Goal: Task Accomplishment & Management: Manage account settings

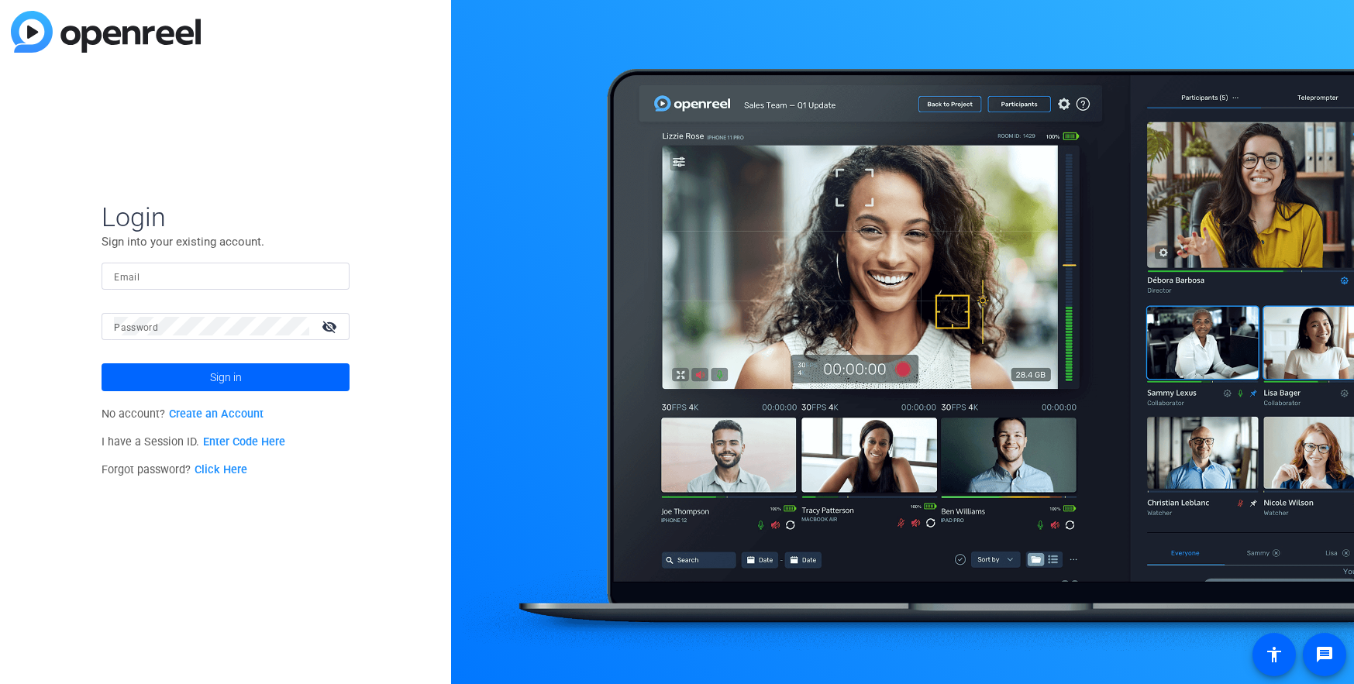
click at [165, 274] on input "Email" at bounding box center [225, 276] width 223 height 19
type input "[PERSON_NAME][EMAIL_ADDRESS][PERSON_NAME][DOMAIN_NAME]"
click at [102, 364] on button "Sign in" at bounding box center [226, 378] width 248 height 28
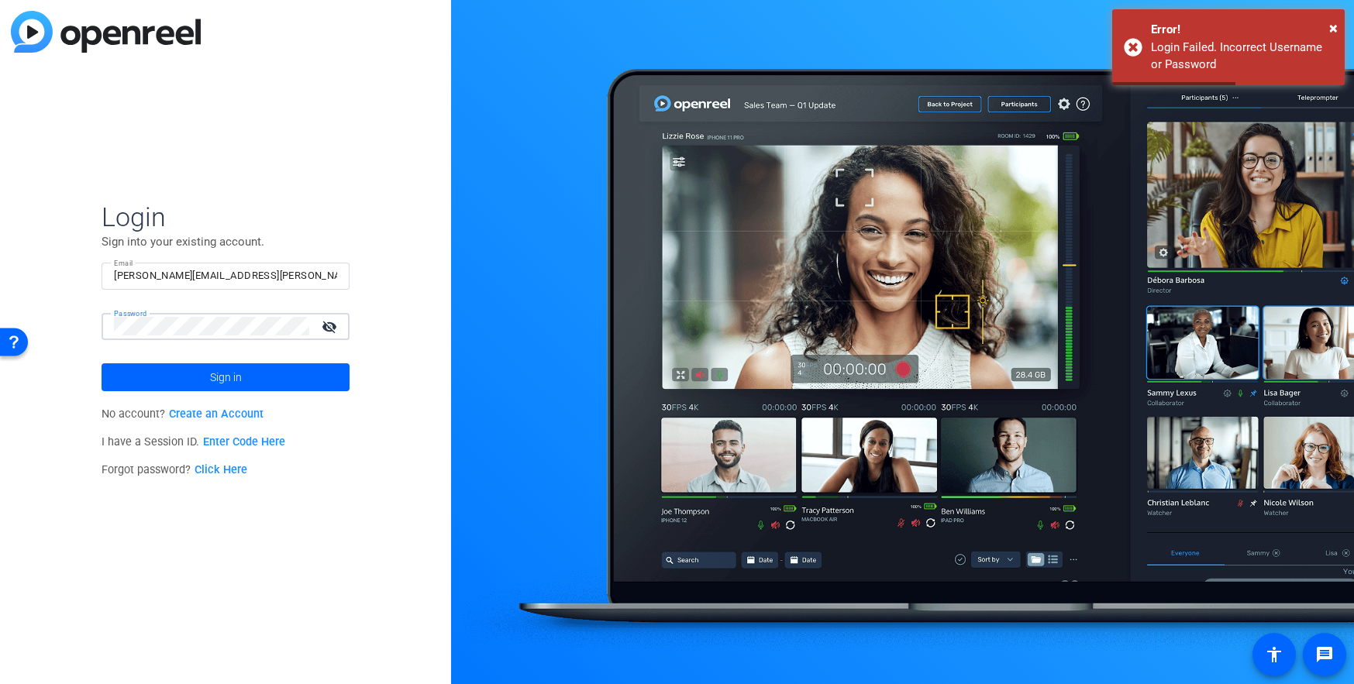
click at [83, 328] on div "Login Sign into your existing account. Email [PERSON_NAME][EMAIL_ADDRESS][PERSO…" at bounding box center [225, 342] width 451 height 684
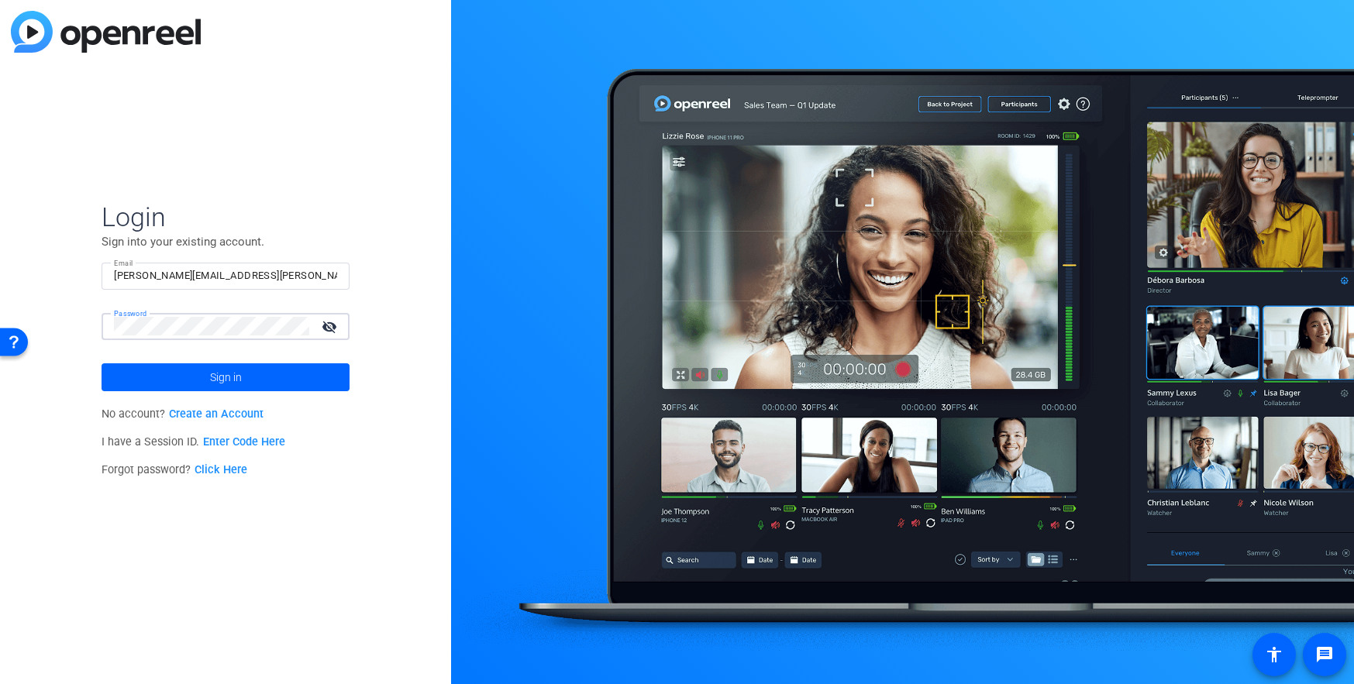
click at [102, 364] on button "Sign in" at bounding box center [226, 378] width 248 height 28
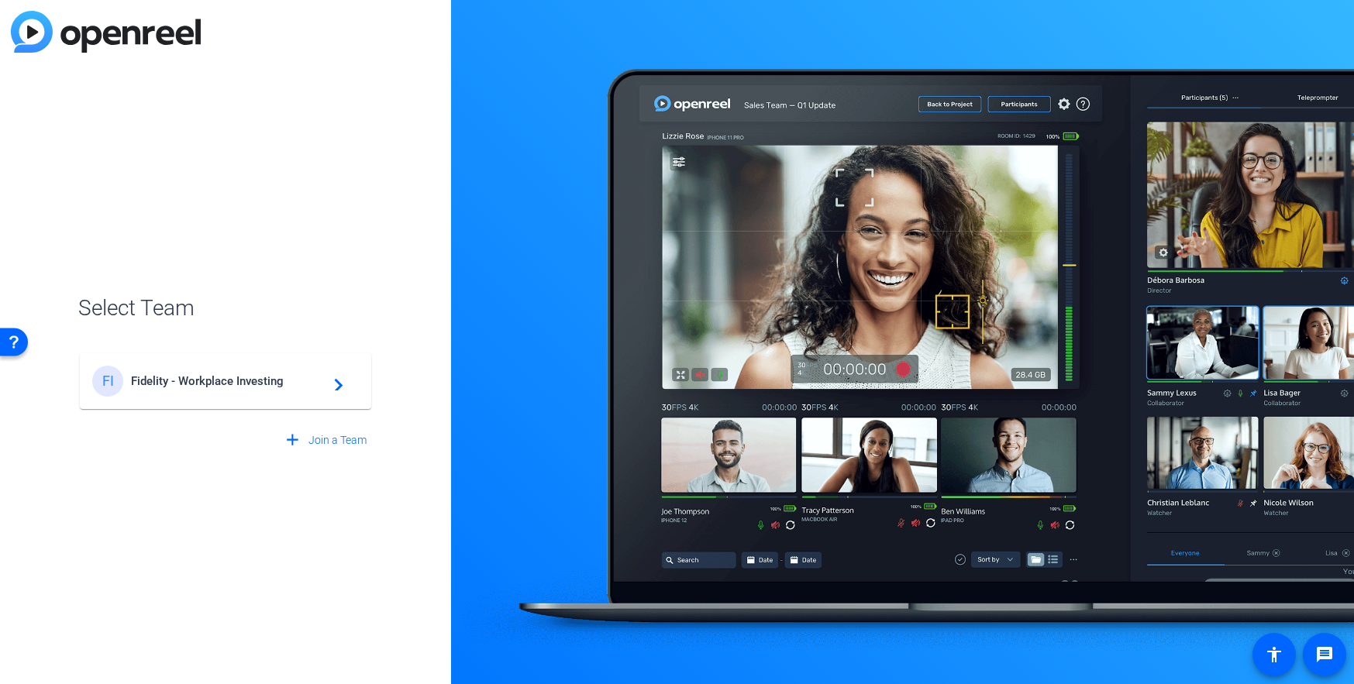
click at [204, 374] on div "FI Fidelity - Workplace Investing navigate_next" at bounding box center [225, 381] width 267 height 31
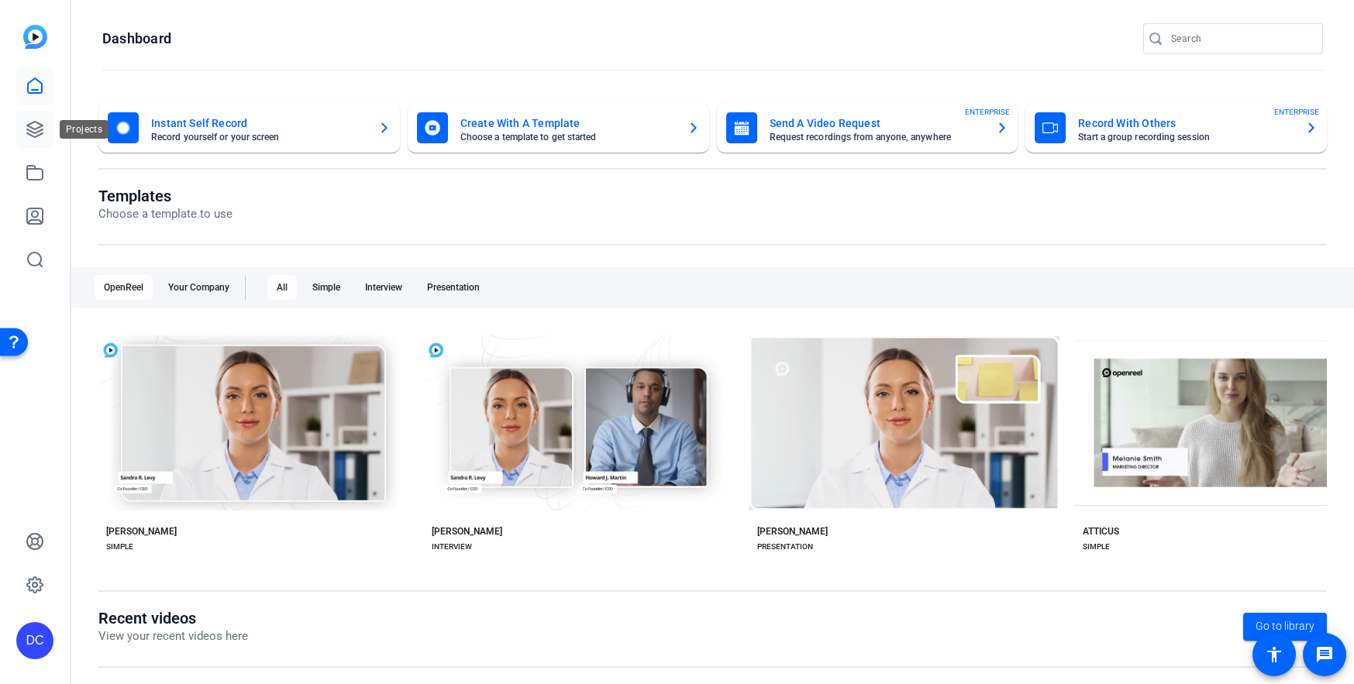
click at [29, 134] on icon at bounding box center [35, 130] width 16 height 16
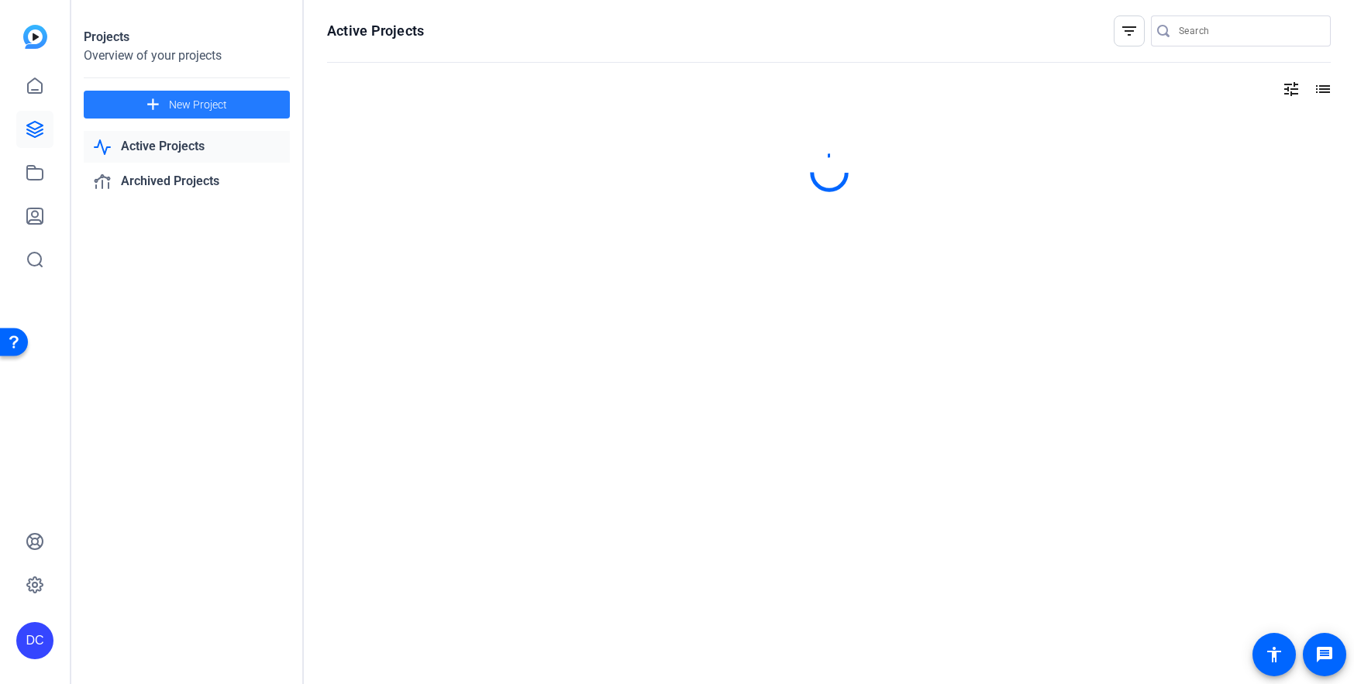
click at [157, 101] on mat-icon "add" at bounding box center [152, 104] width 19 height 19
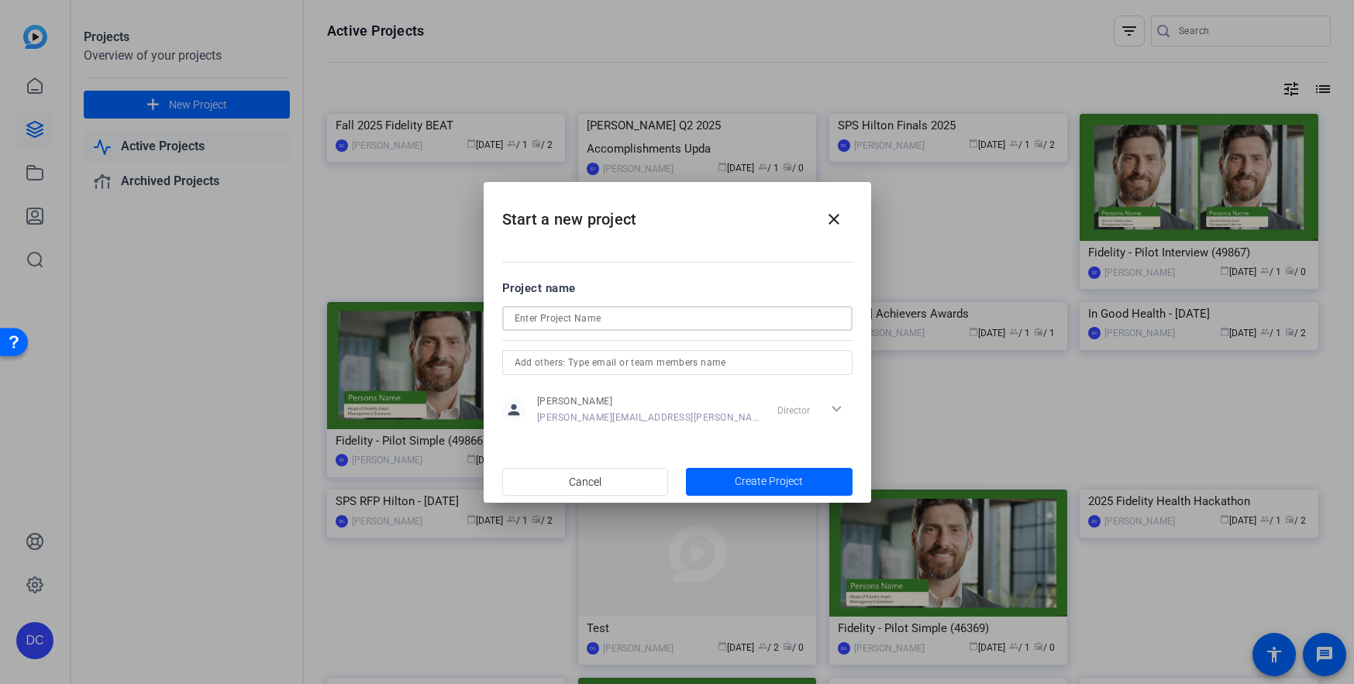
click at [548, 320] on input at bounding box center [678, 318] width 326 height 19
type input "SPSNQ ELT - Onboarding"
click at [748, 482] on span "Create Project" at bounding box center [769, 482] width 68 height 16
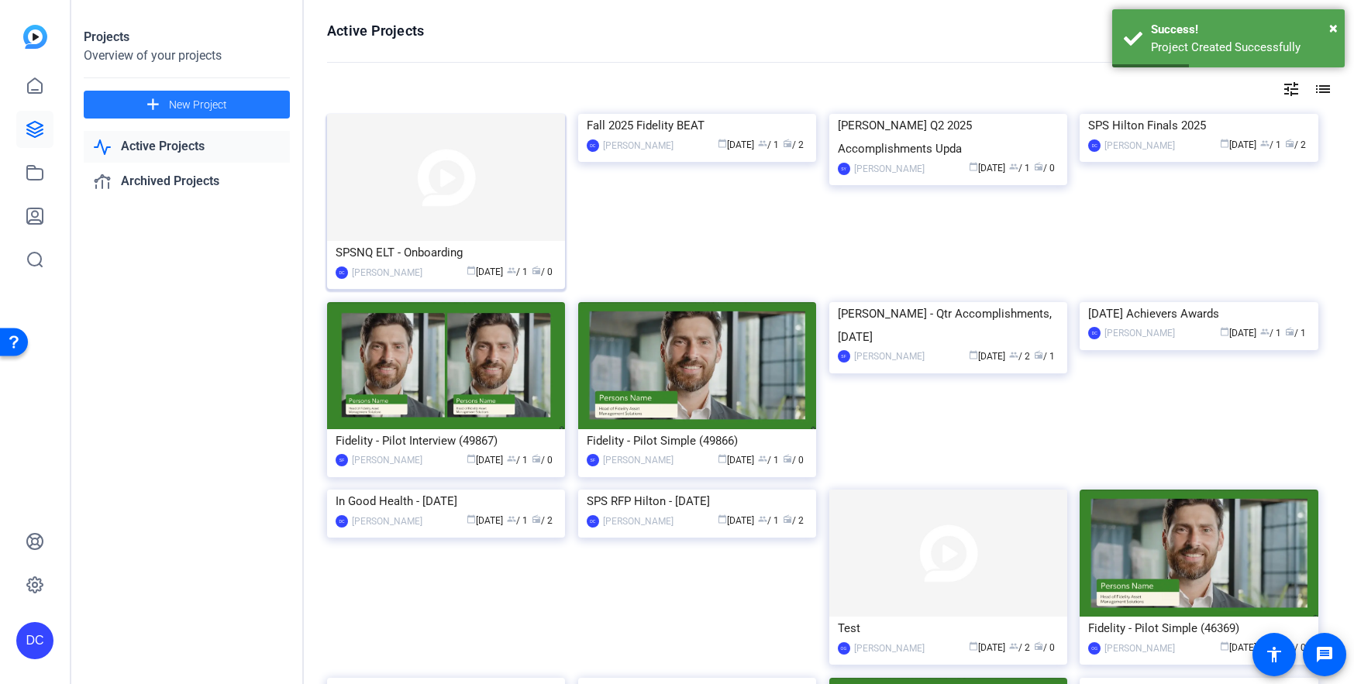
click at [423, 251] on div "SPSNQ ELT - Onboarding" at bounding box center [446, 252] width 221 height 23
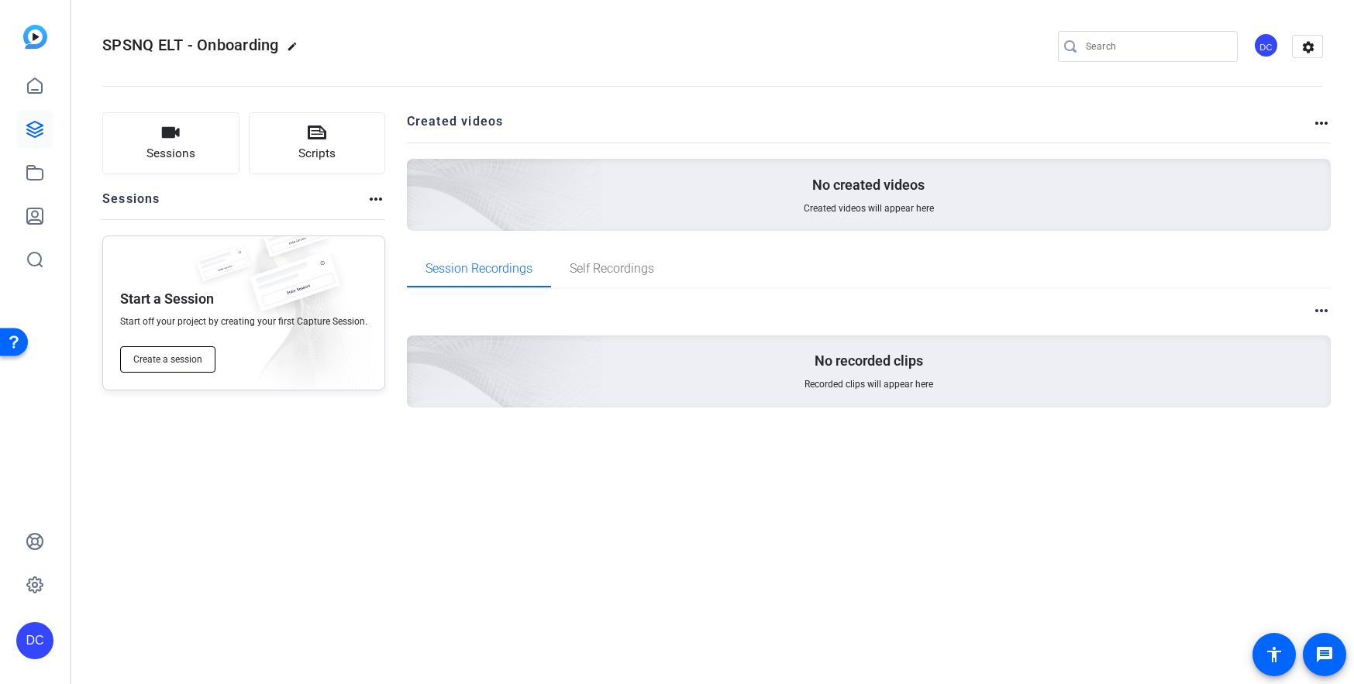
click at [168, 364] on span "Create a session" at bounding box center [167, 359] width 69 height 12
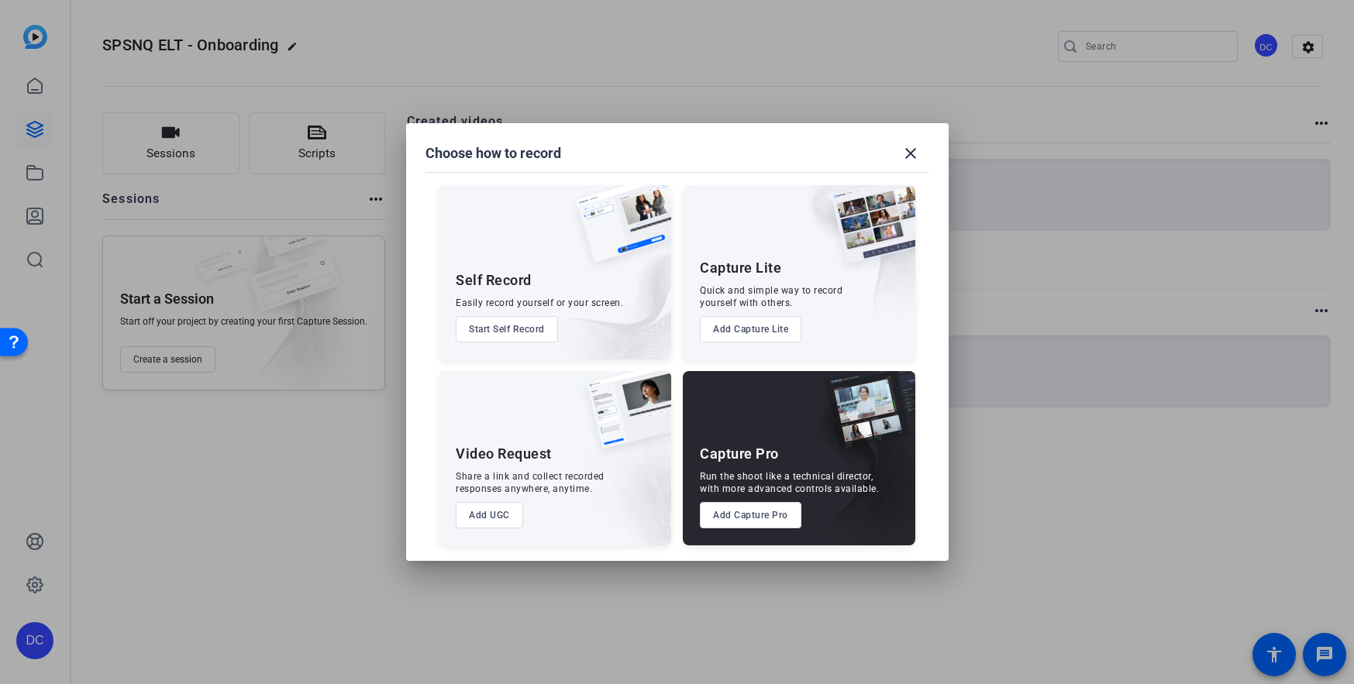
click at [485, 508] on button "Add UGC" at bounding box center [489, 515] width 67 height 26
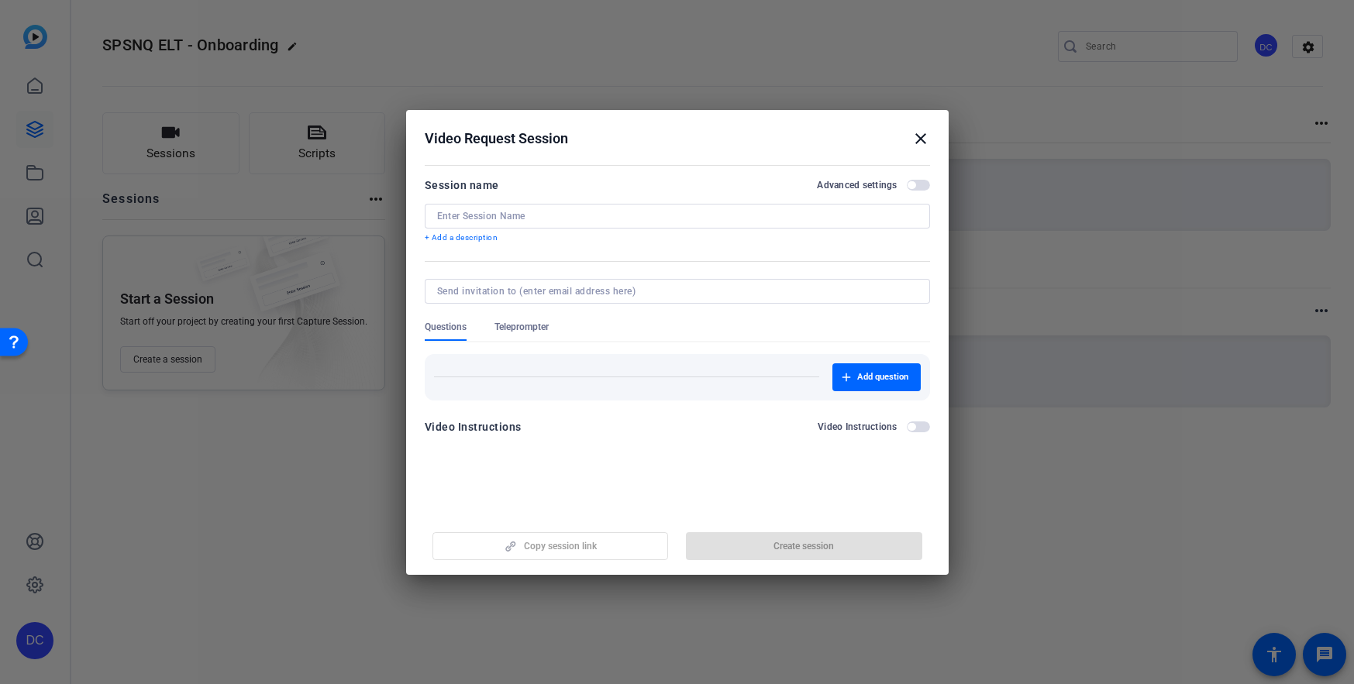
click at [463, 218] on input at bounding box center [677, 216] width 481 height 12
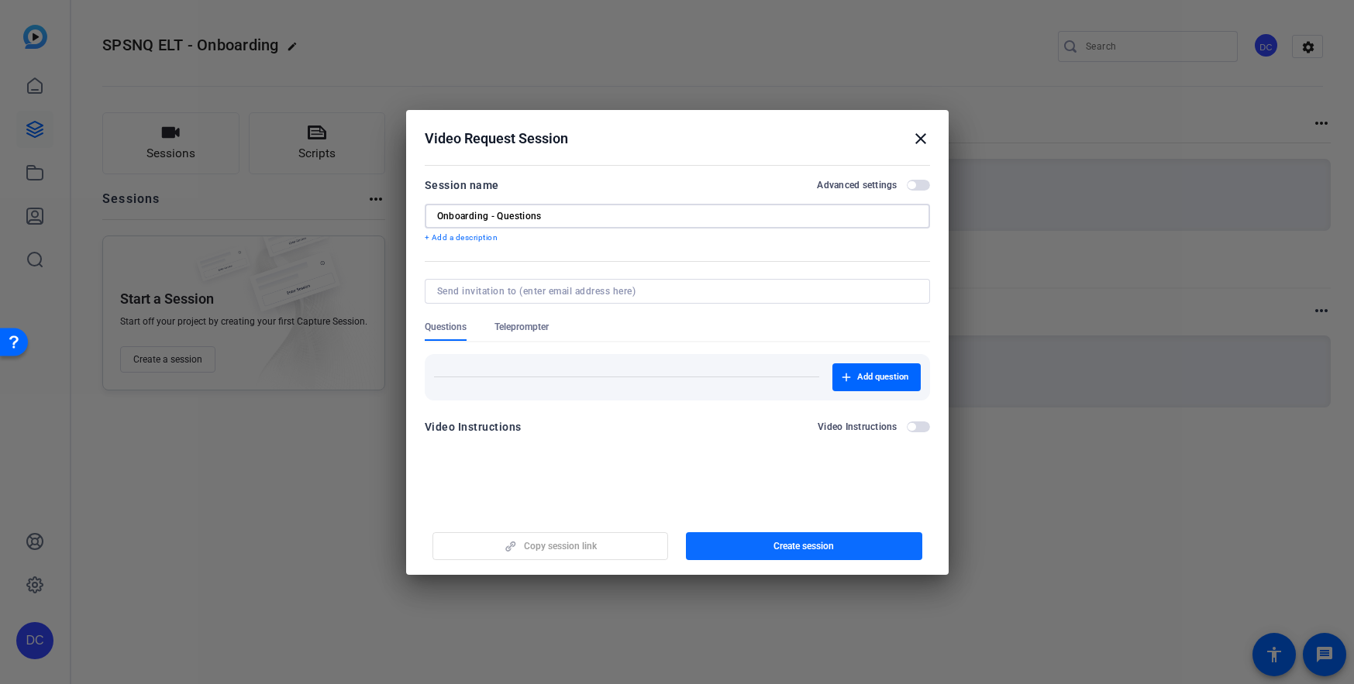
type input "Onboarding - Questions"
click at [790, 547] on span "Create session" at bounding box center [804, 546] width 60 height 12
click at [920, 139] on mat-icon "close" at bounding box center [920, 138] width 19 height 19
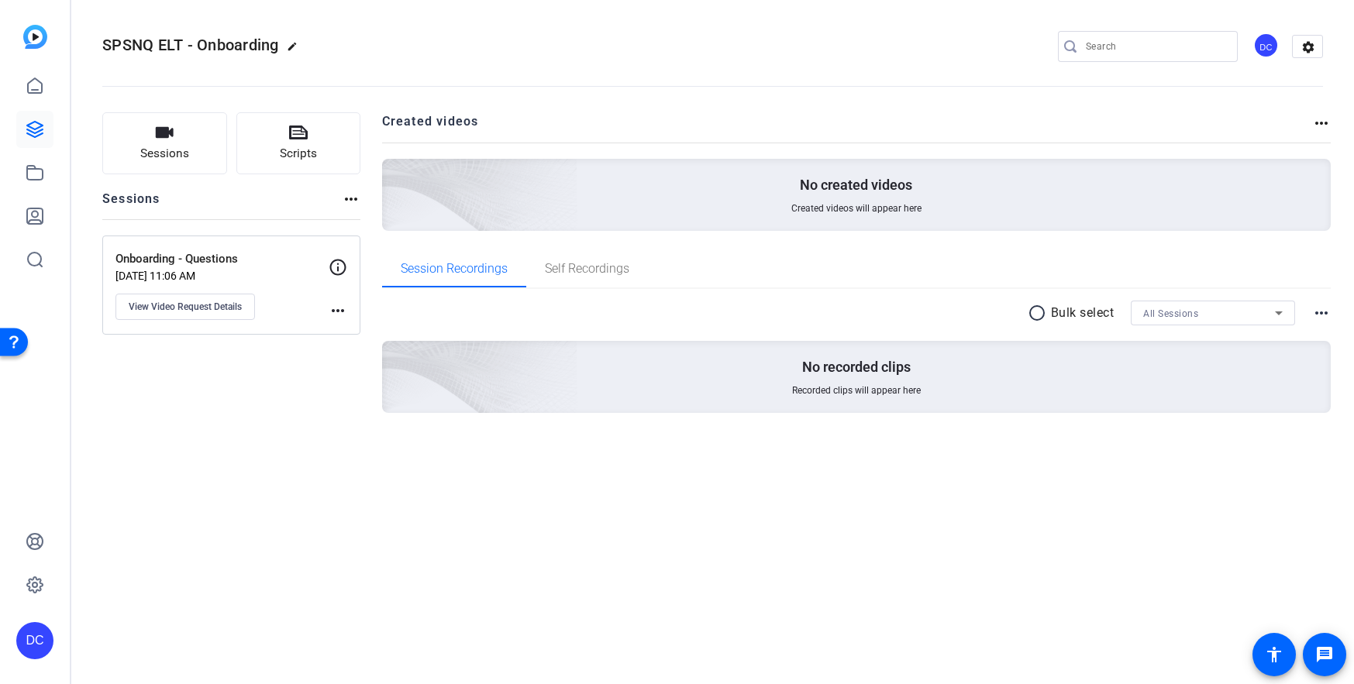
click at [343, 196] on mat-icon "more_horiz" at bounding box center [351, 199] width 19 height 19
click at [281, 419] on div at bounding box center [677, 342] width 1354 height 684
click at [170, 141] on icon "button" at bounding box center [164, 132] width 19 height 19
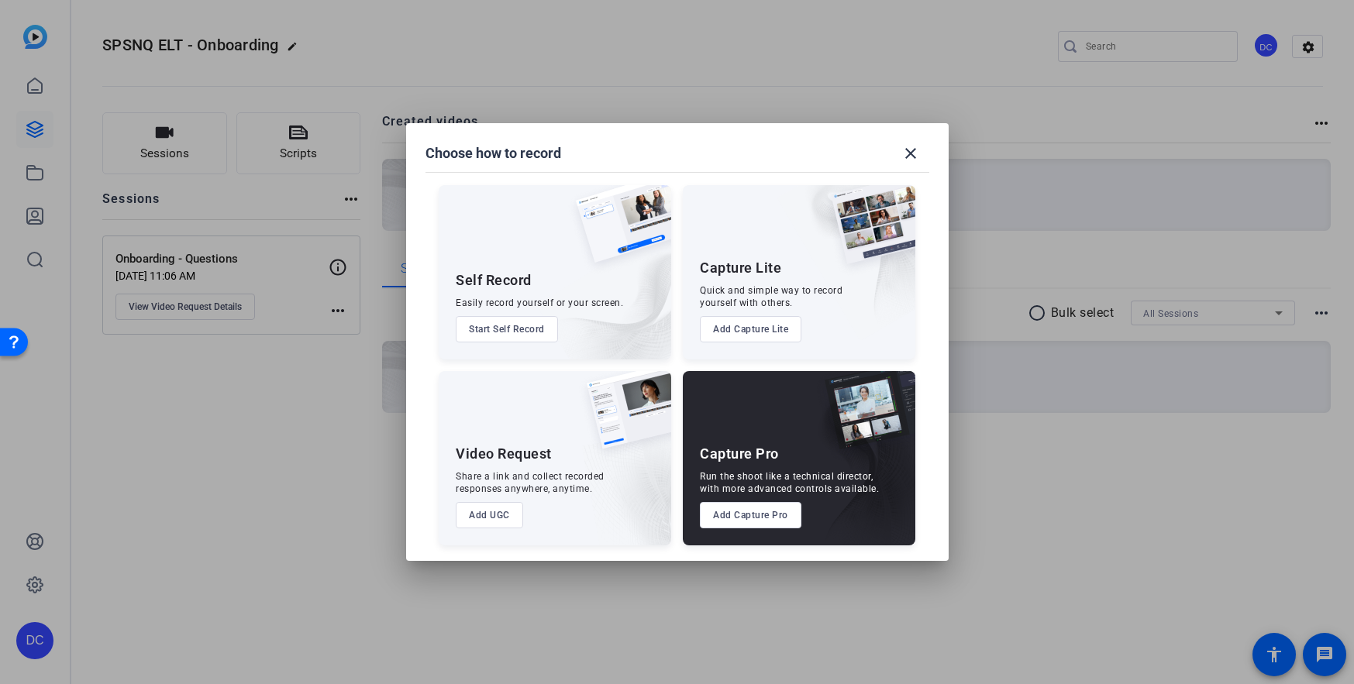
click at [474, 518] on button "Add UGC" at bounding box center [489, 515] width 67 height 26
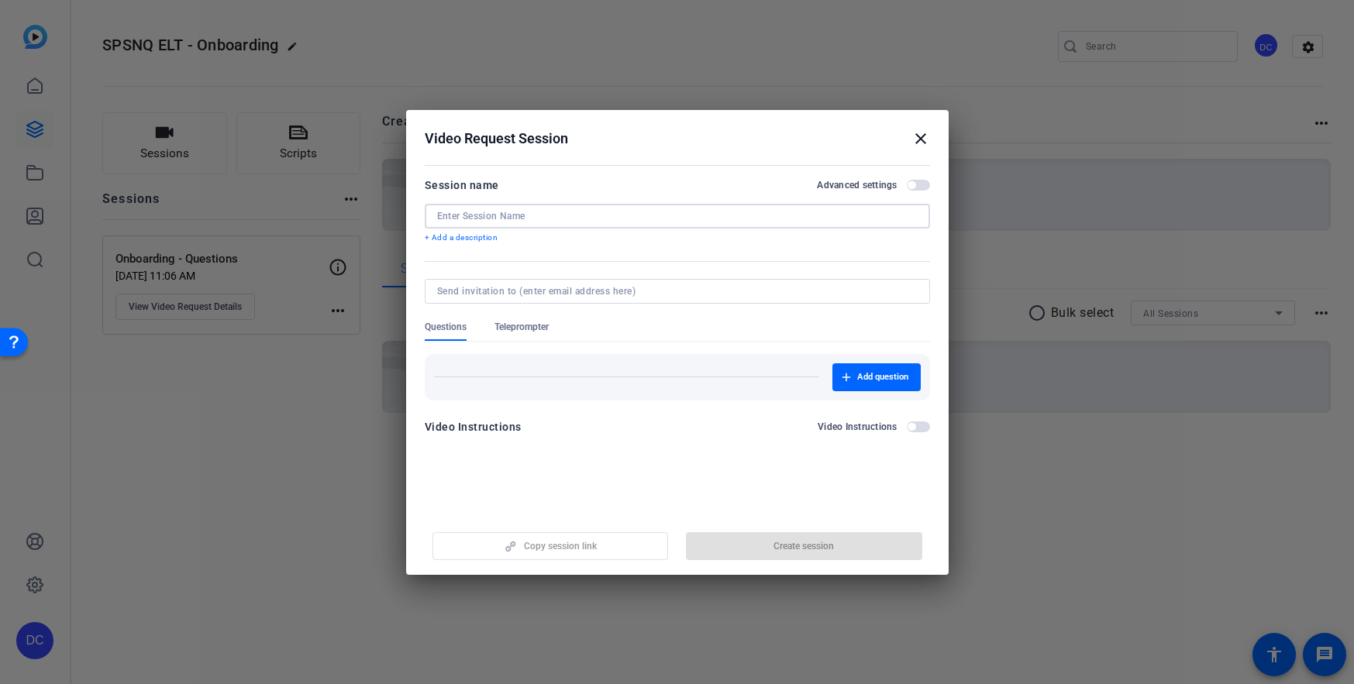
click at [468, 213] on input at bounding box center [677, 216] width 481 height 12
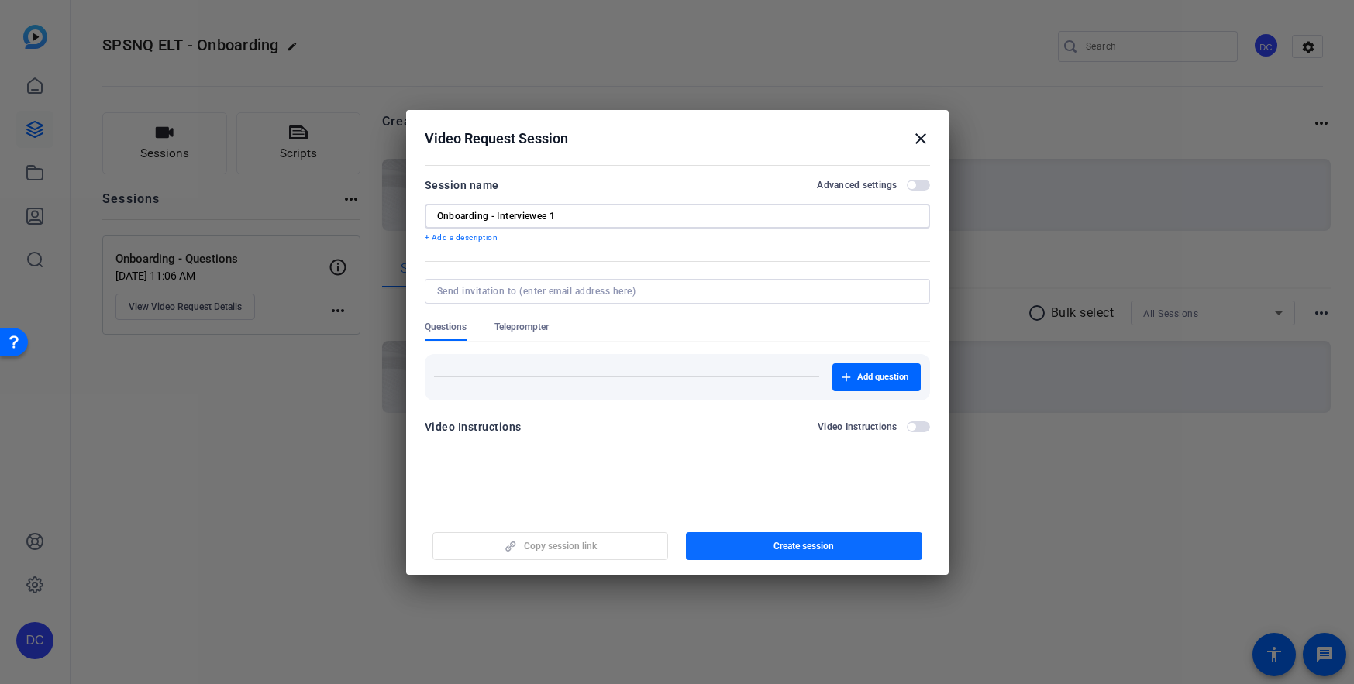
type input "Onboarding - Interviewee 1"
click at [806, 543] on span "Create session" at bounding box center [804, 546] width 60 height 12
click at [915, 131] on mat-icon "close" at bounding box center [920, 138] width 19 height 19
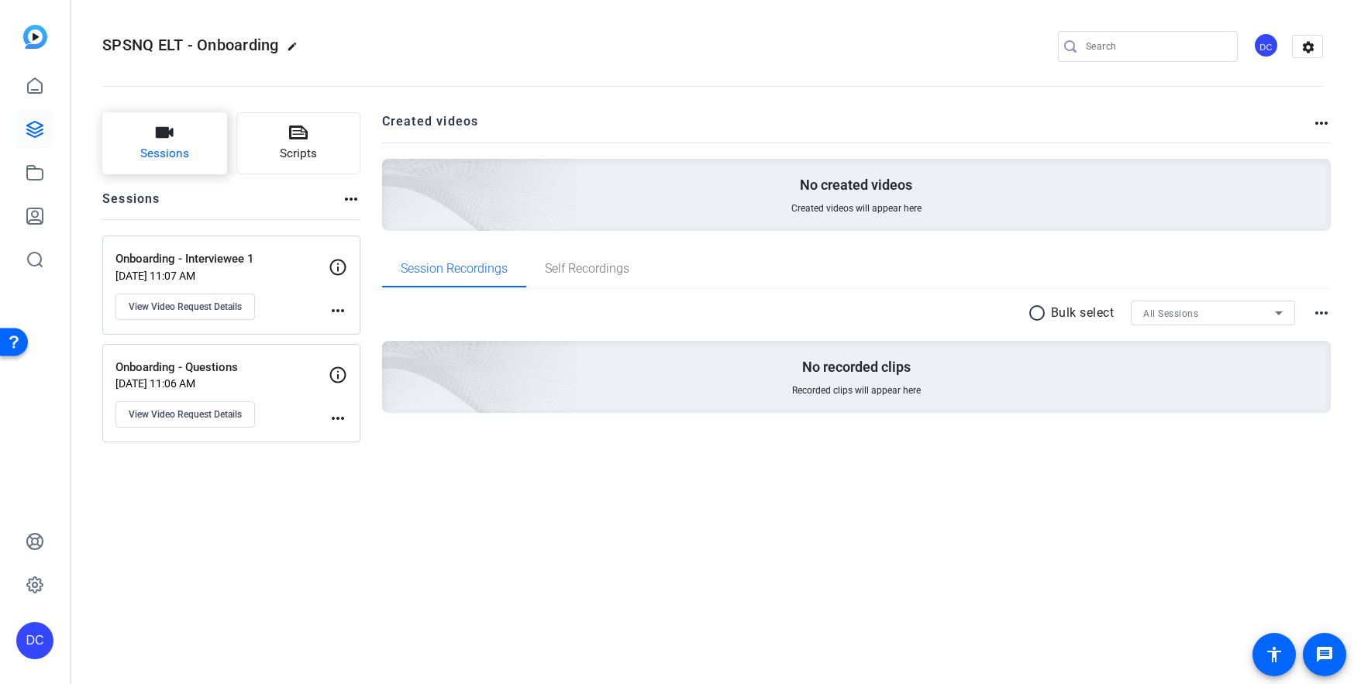
click at [176, 143] on button "Sessions" at bounding box center [164, 143] width 125 height 62
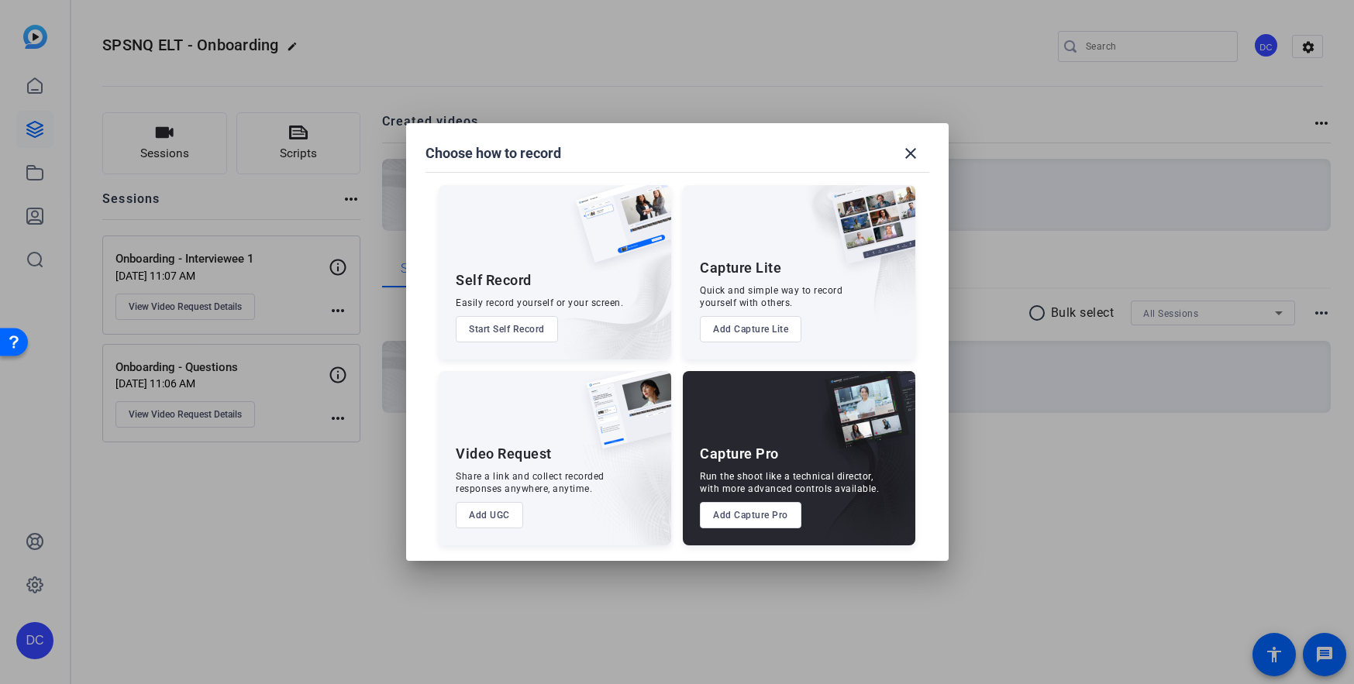
click at [502, 512] on button "Add UGC" at bounding box center [489, 515] width 67 height 26
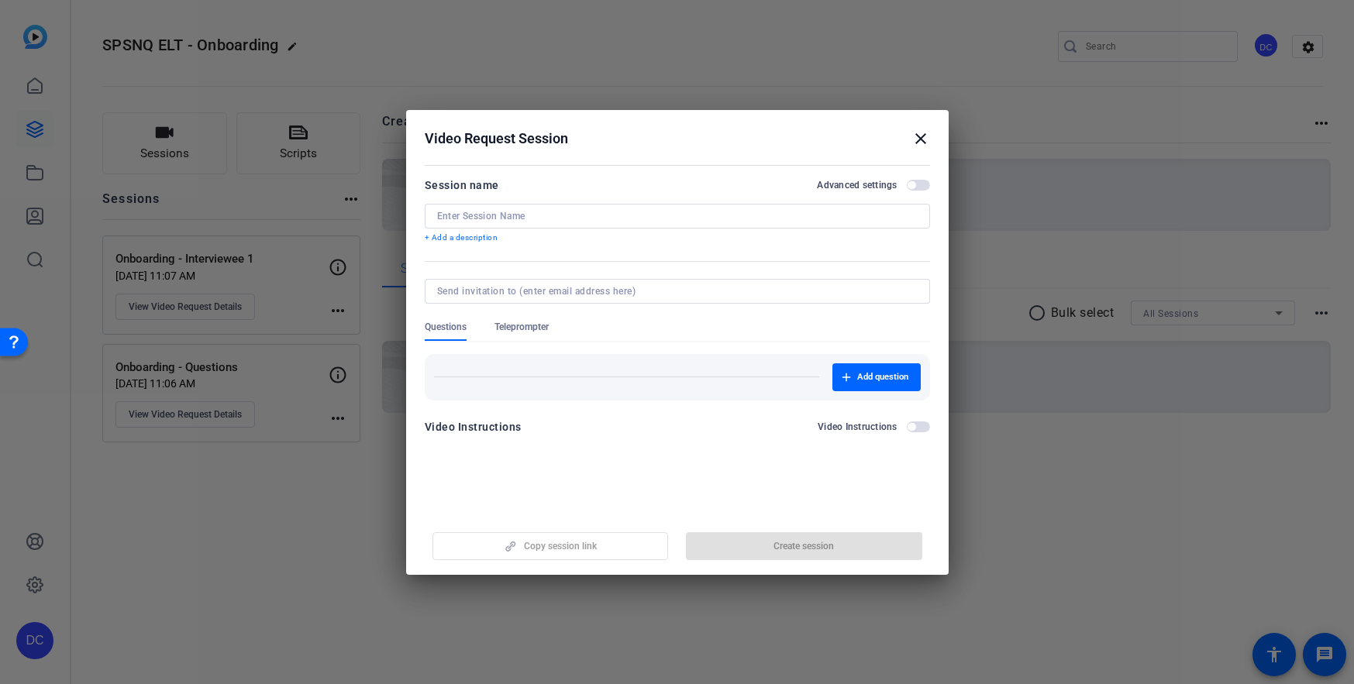
click at [524, 208] on div at bounding box center [677, 216] width 481 height 25
click at [517, 221] on input at bounding box center [677, 216] width 481 height 12
paste input "[URL][DOMAIN_NAME]"
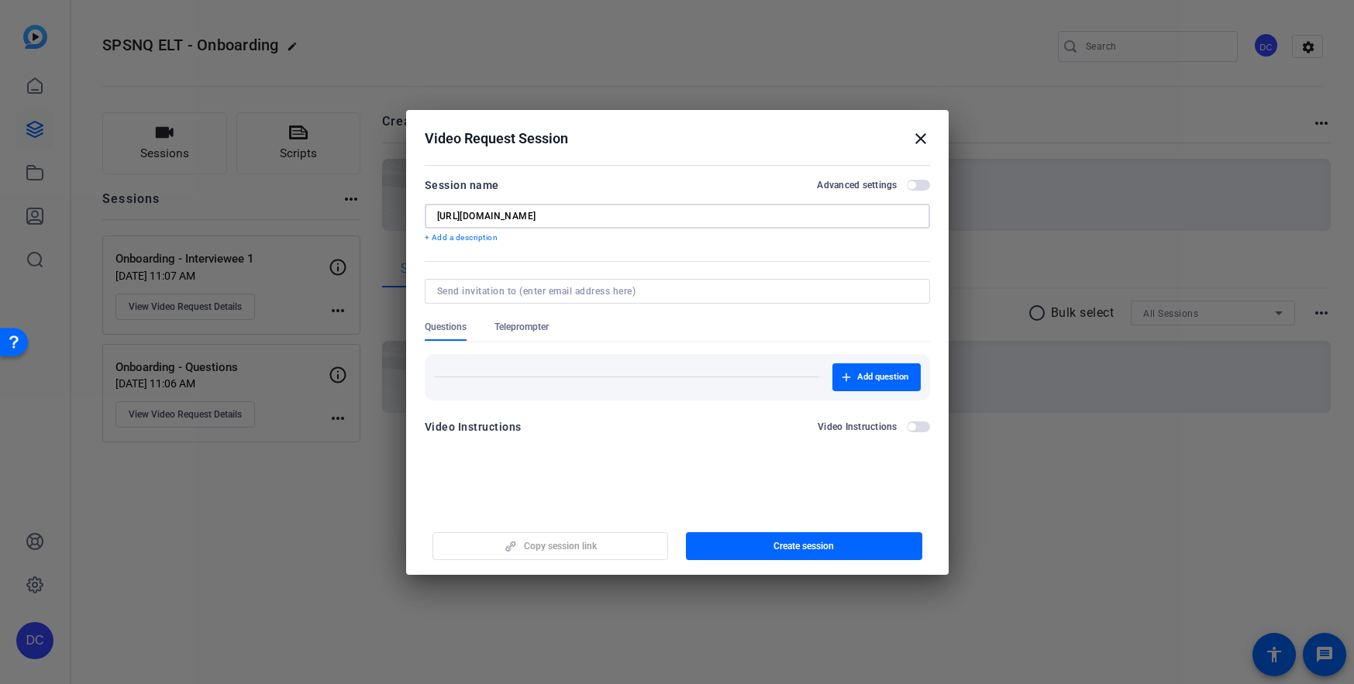
drag, startPoint x: 684, startPoint y: 215, endPoint x: 350, endPoint y: 226, distance: 334.2
click at [350, 226] on div "Choose how to record close Self Record Easily record yourself or your screen. S…" at bounding box center [677, 342] width 1354 height 684
type input "Onboarding - Interviewee 2"
click at [829, 543] on span "Create session" at bounding box center [804, 546] width 60 height 12
click at [920, 138] on mat-icon "close" at bounding box center [920, 138] width 19 height 19
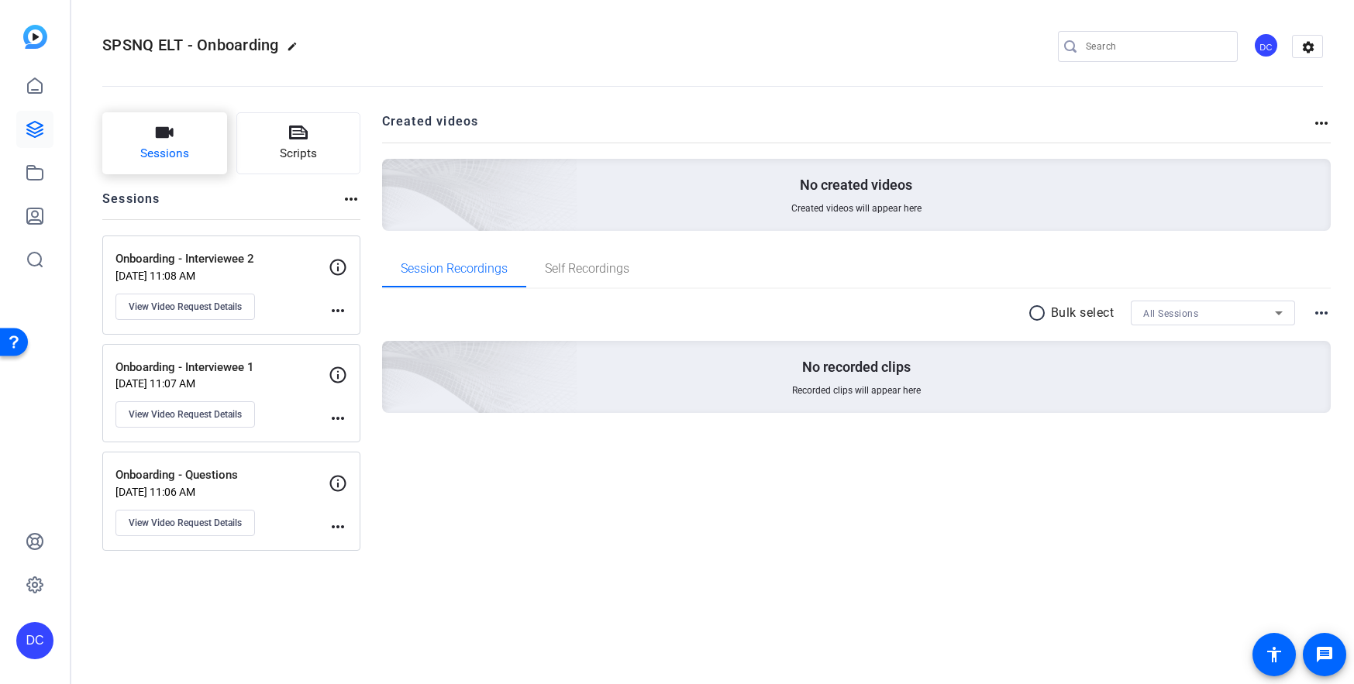
click at [137, 128] on button "Sessions" at bounding box center [164, 143] width 125 height 62
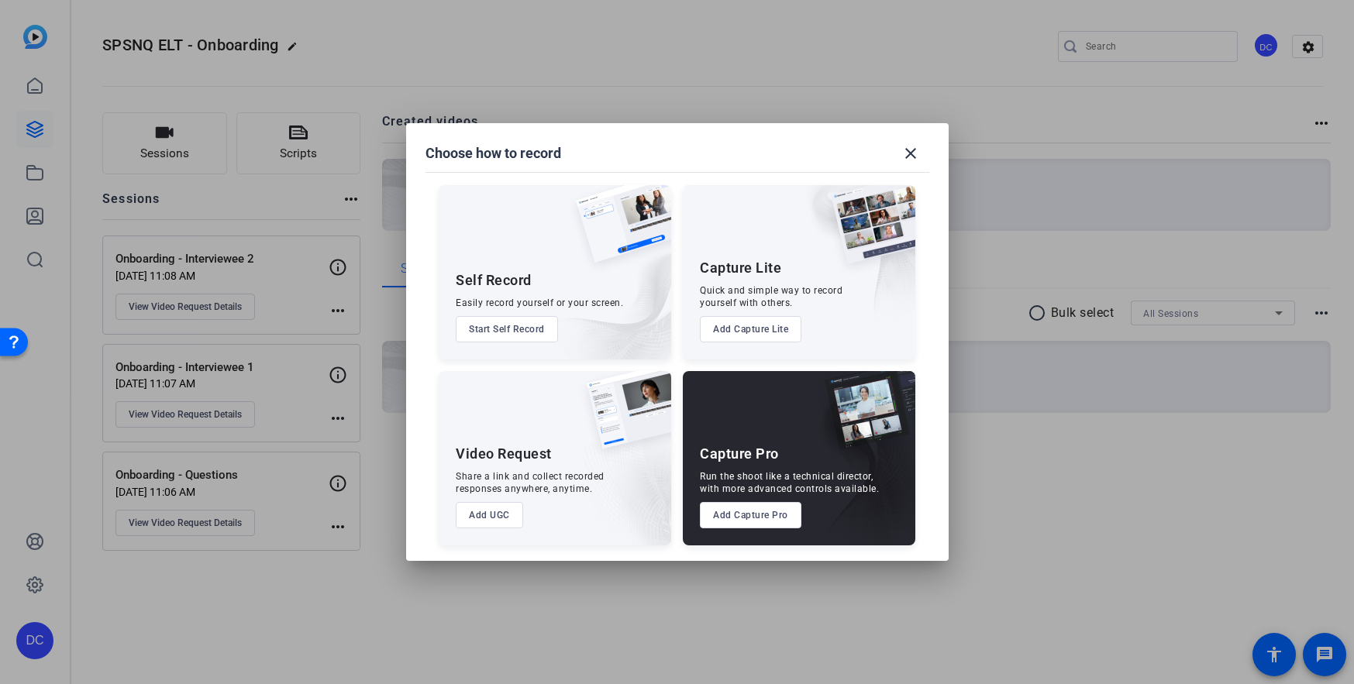
click at [498, 516] on button "Add UGC" at bounding box center [489, 515] width 67 height 26
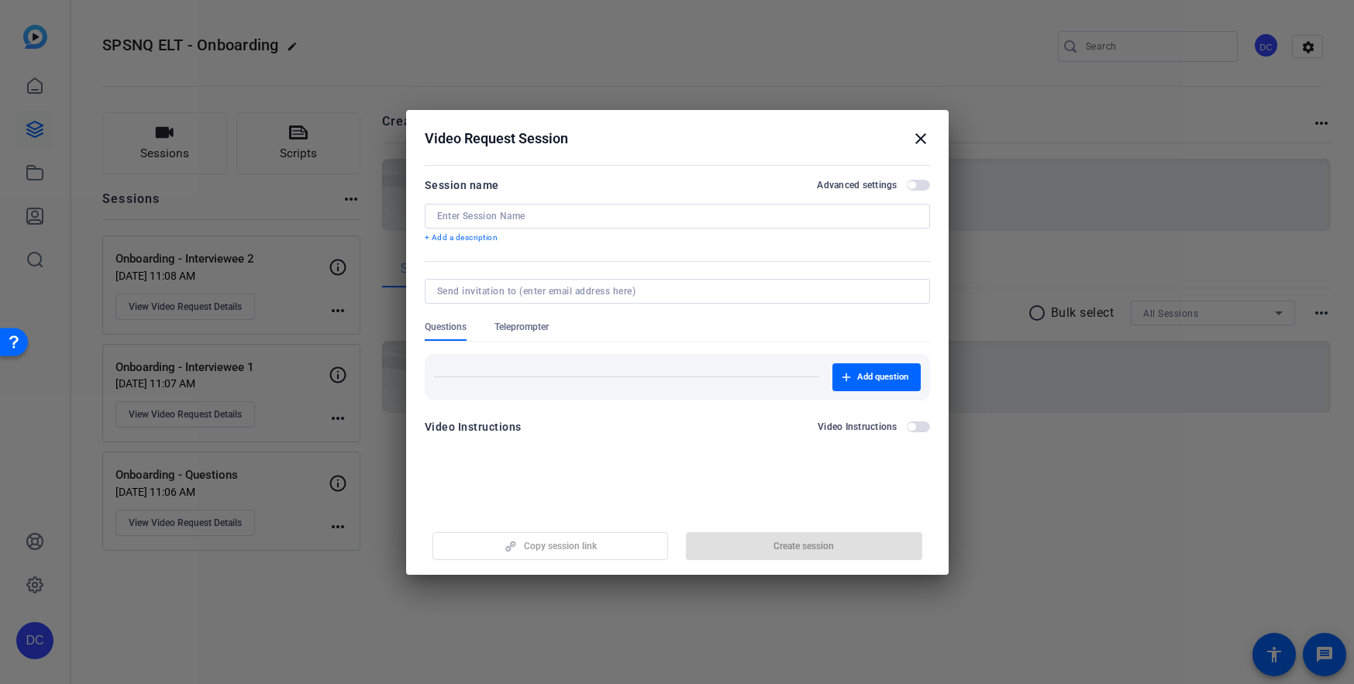
click at [509, 214] on input at bounding box center [677, 216] width 481 height 12
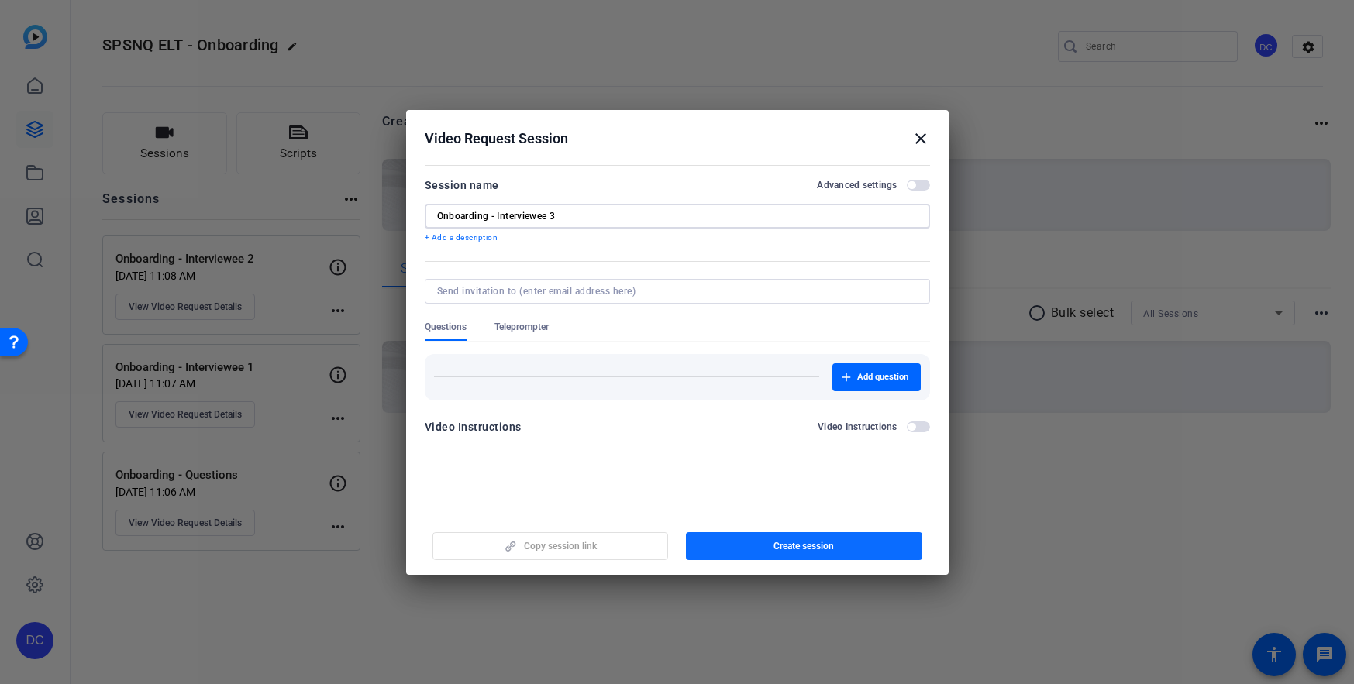
type input "Onboarding - Interviewee 3"
click at [815, 546] on span "Create session" at bounding box center [804, 546] width 60 height 12
click at [918, 141] on mat-icon "close" at bounding box center [920, 138] width 19 height 19
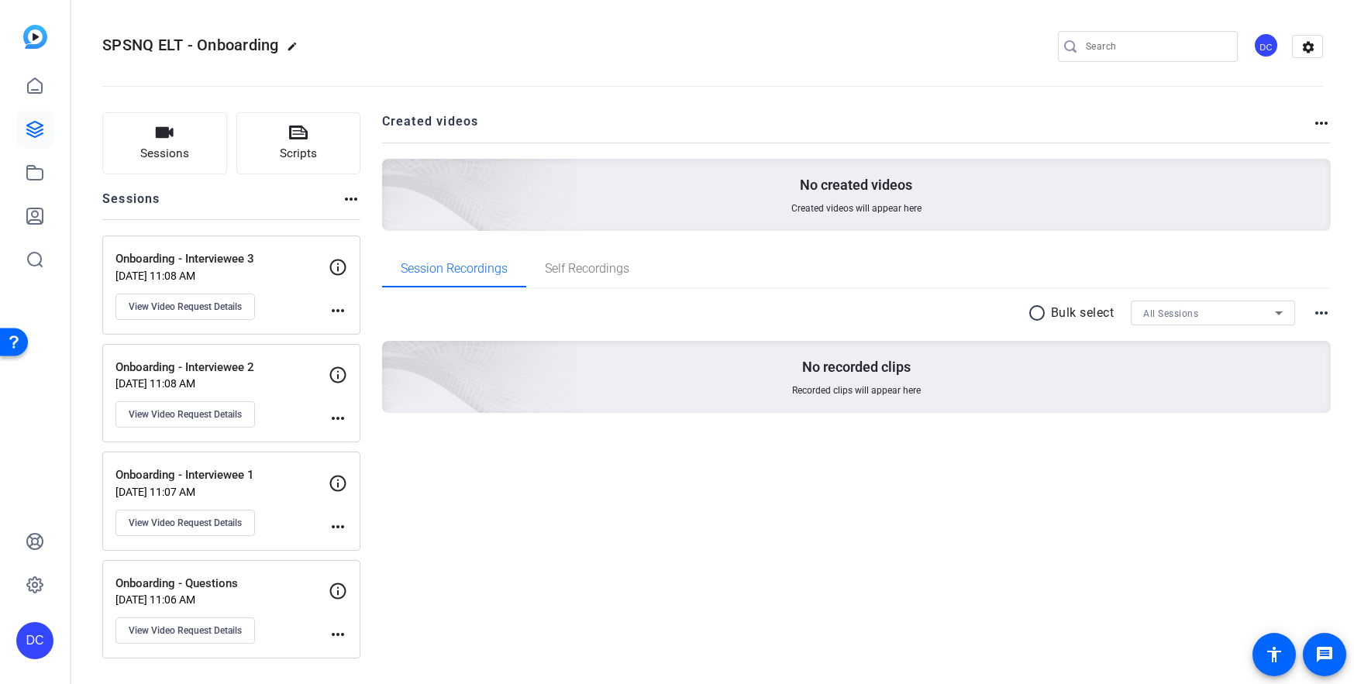
click at [337, 308] on mat-icon "more_horiz" at bounding box center [338, 310] width 19 height 19
click at [337, 308] on div at bounding box center [677, 342] width 1354 height 684
click at [335, 270] on icon at bounding box center [338, 267] width 19 height 19
click at [29, 126] on icon at bounding box center [35, 130] width 16 height 16
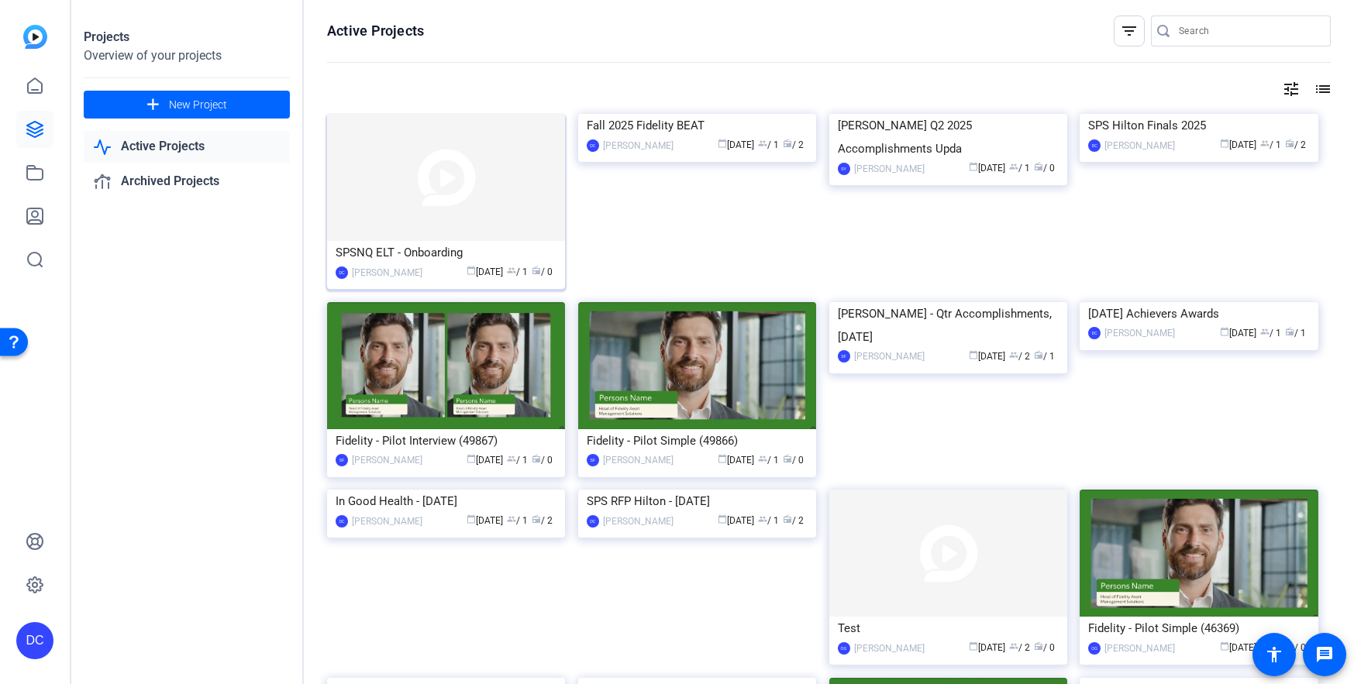
drag, startPoint x: 464, startPoint y: 187, endPoint x: 409, endPoint y: 177, distance: 55.8
click at [409, 177] on img at bounding box center [446, 177] width 238 height 127
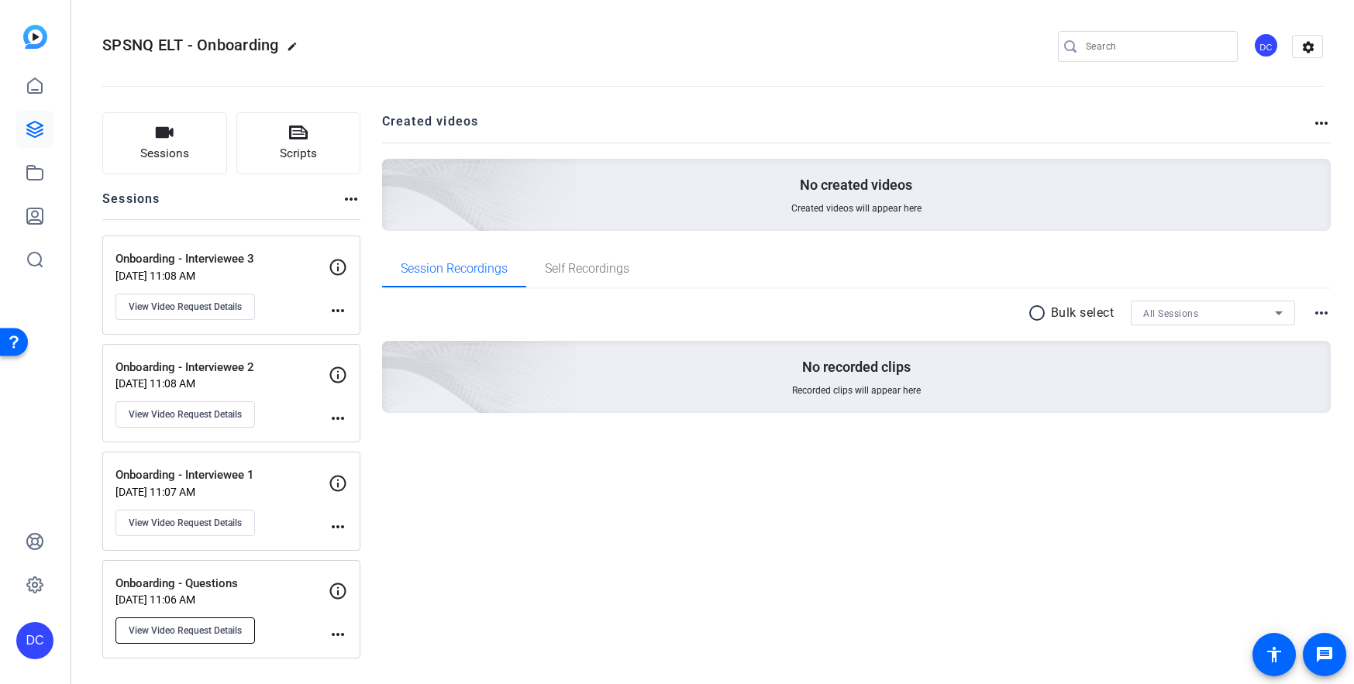
click at [236, 632] on span "View Video Request Details" at bounding box center [185, 631] width 113 height 12
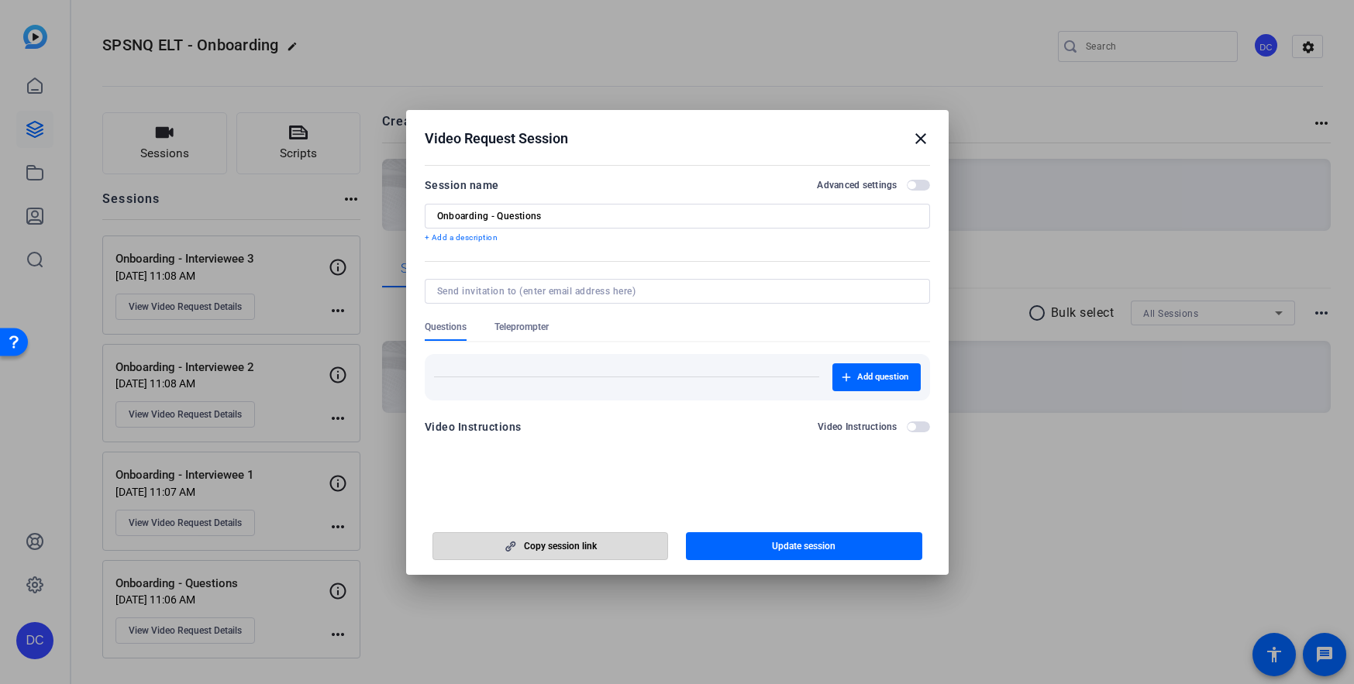
click at [530, 544] on span "Copy session link" at bounding box center [560, 546] width 73 height 12
click at [41, 476] on div at bounding box center [677, 342] width 1354 height 684
drag, startPoint x: 832, startPoint y: 221, endPoint x: 860, endPoint y: 191, distance: 41.1
click at [858, 201] on form "Session name Advanced settings Onboarding - Questions + Add a description Quest…" at bounding box center [677, 311] width 505 height 270
click at [918, 137] on mat-icon "close" at bounding box center [920, 138] width 19 height 19
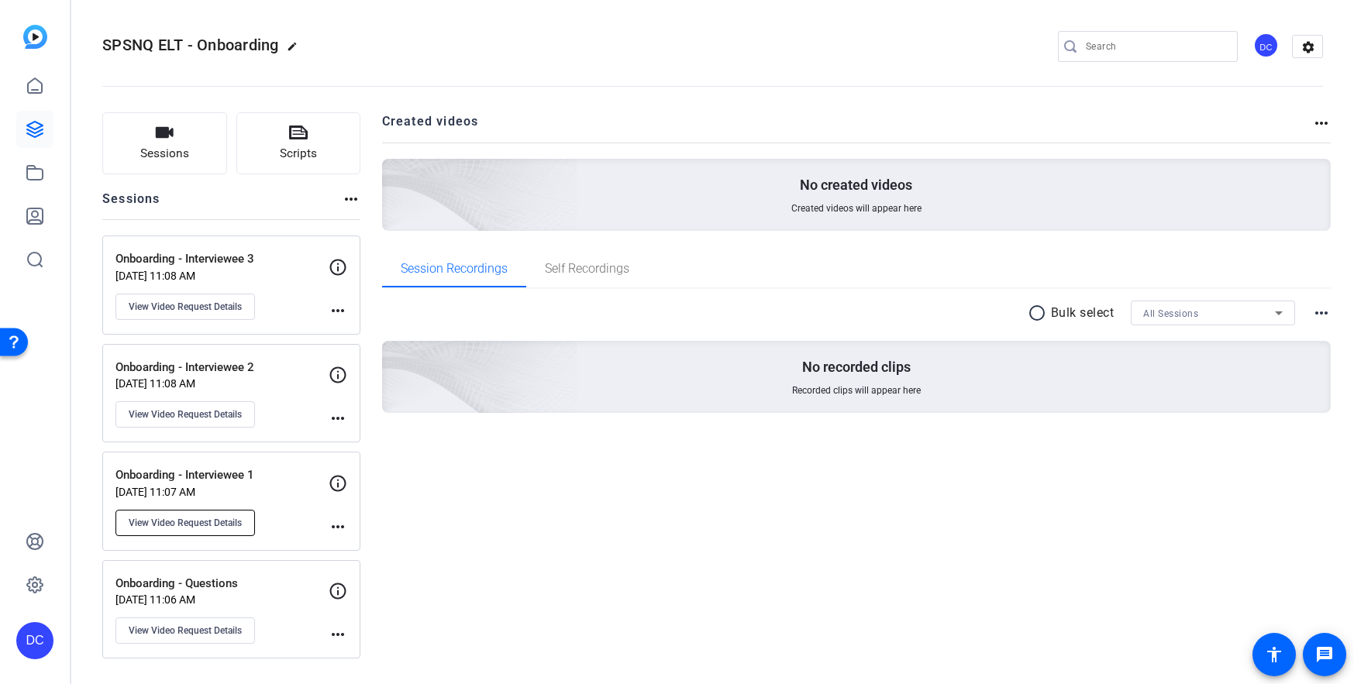
click at [205, 528] on span "View Video Request Details" at bounding box center [185, 523] width 113 height 12
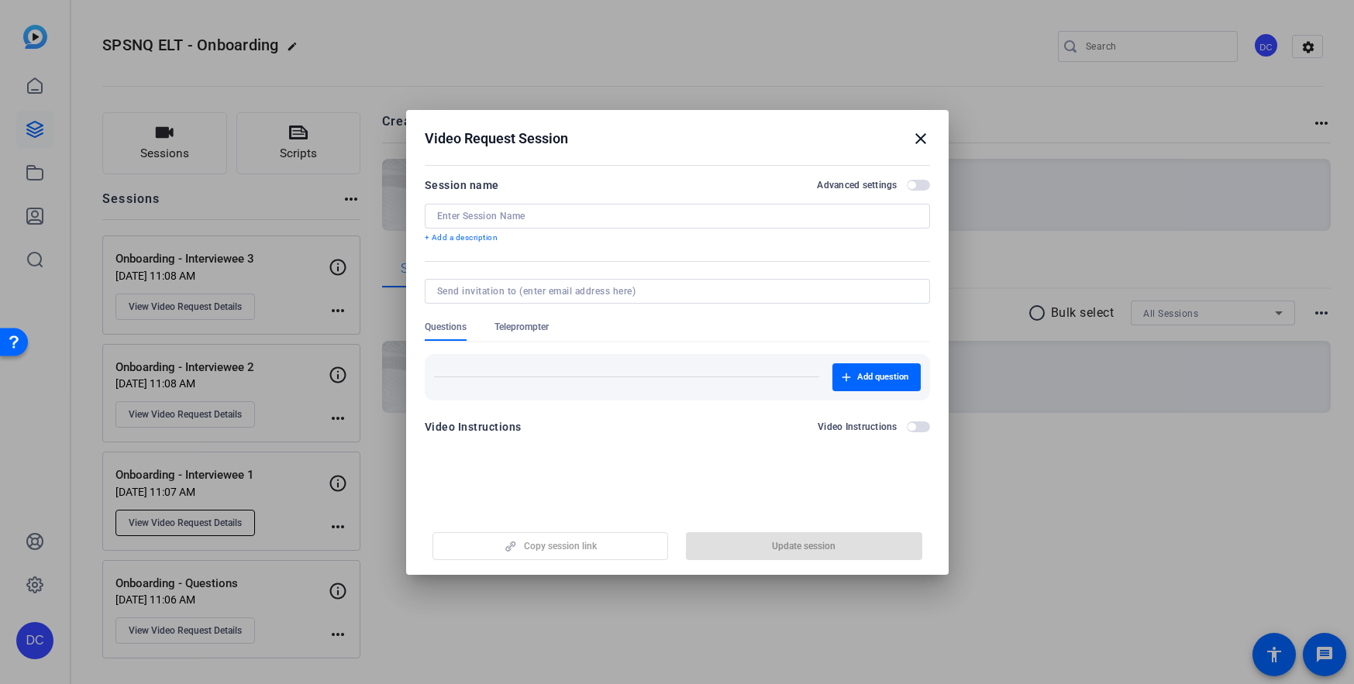
type input "Onboarding - Interviewee 1"
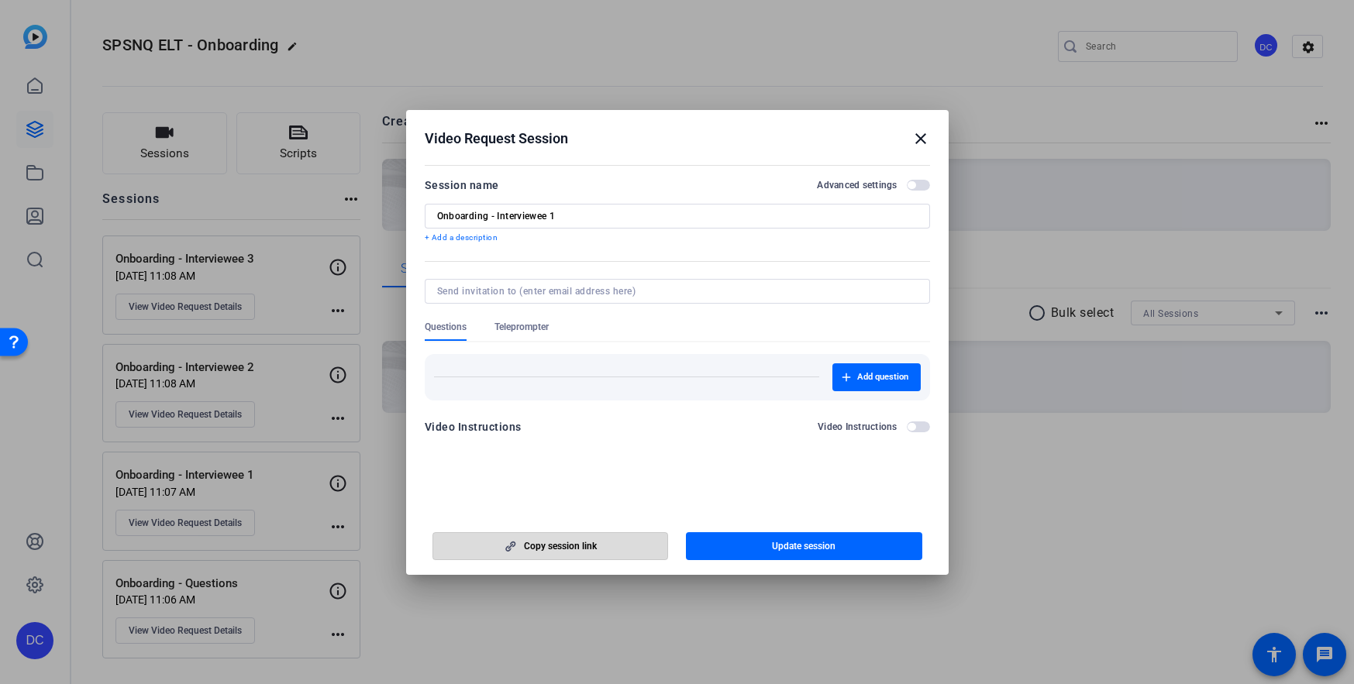
click at [575, 545] on span "Copy session link" at bounding box center [560, 546] width 73 height 12
click at [915, 138] on mat-icon "close" at bounding box center [920, 138] width 19 height 19
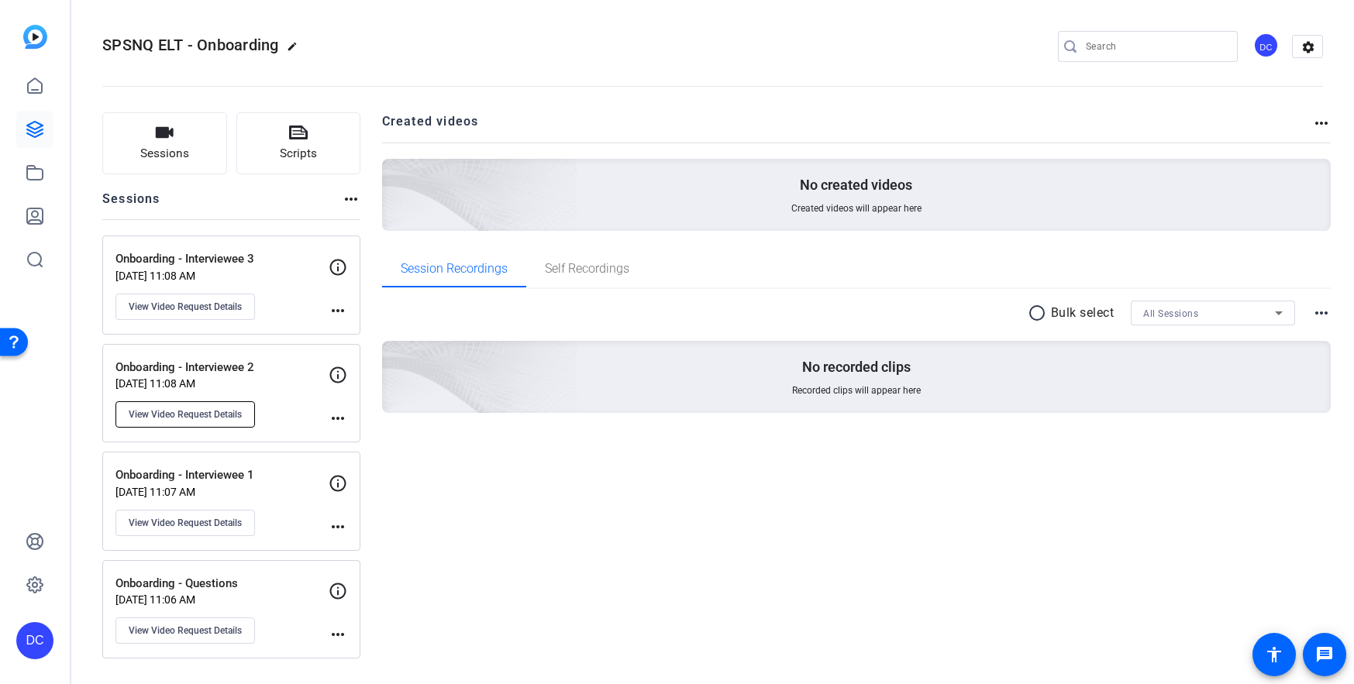
click at [203, 413] on span "View Video Request Details" at bounding box center [185, 414] width 113 height 12
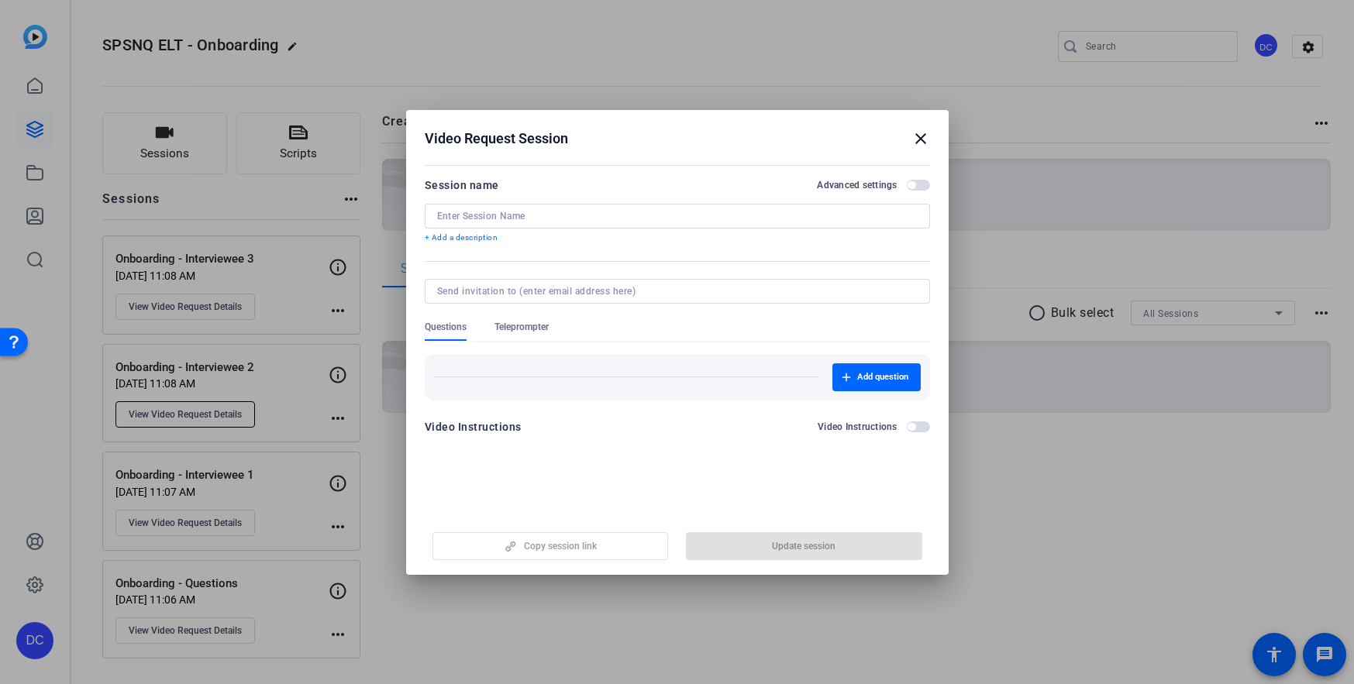
type input "Onboarding - Interviewee 2"
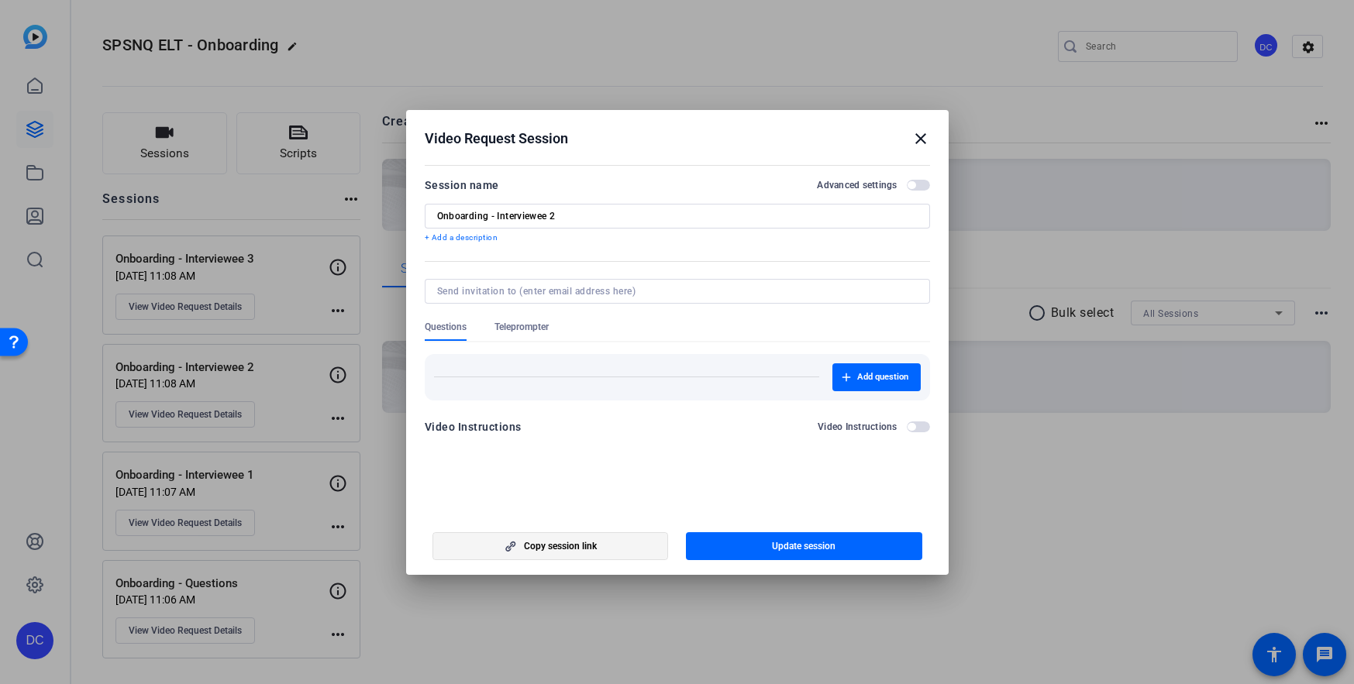
click at [575, 547] on span "Copy session link" at bounding box center [560, 546] width 73 height 12
click at [917, 134] on mat-icon "close" at bounding box center [920, 138] width 19 height 19
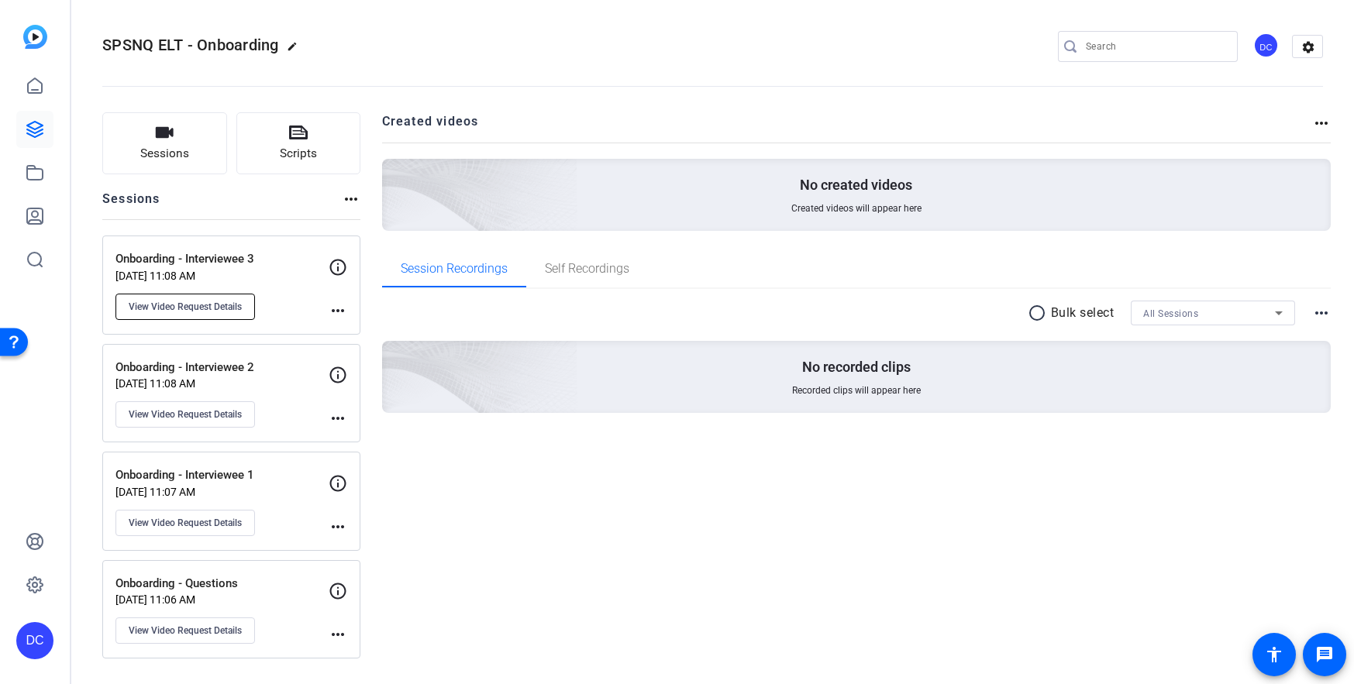
click at [214, 301] on span "View Video Request Details" at bounding box center [185, 307] width 113 height 12
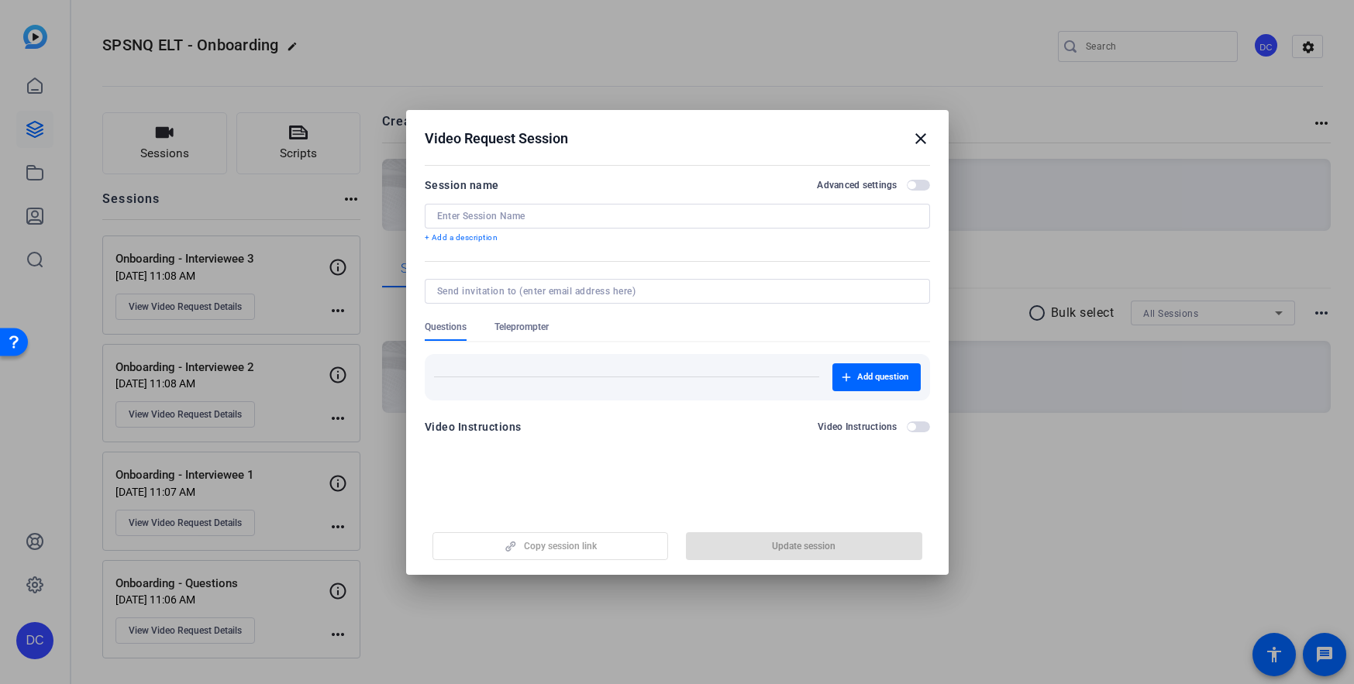
type input "Onboarding - Interviewee 3"
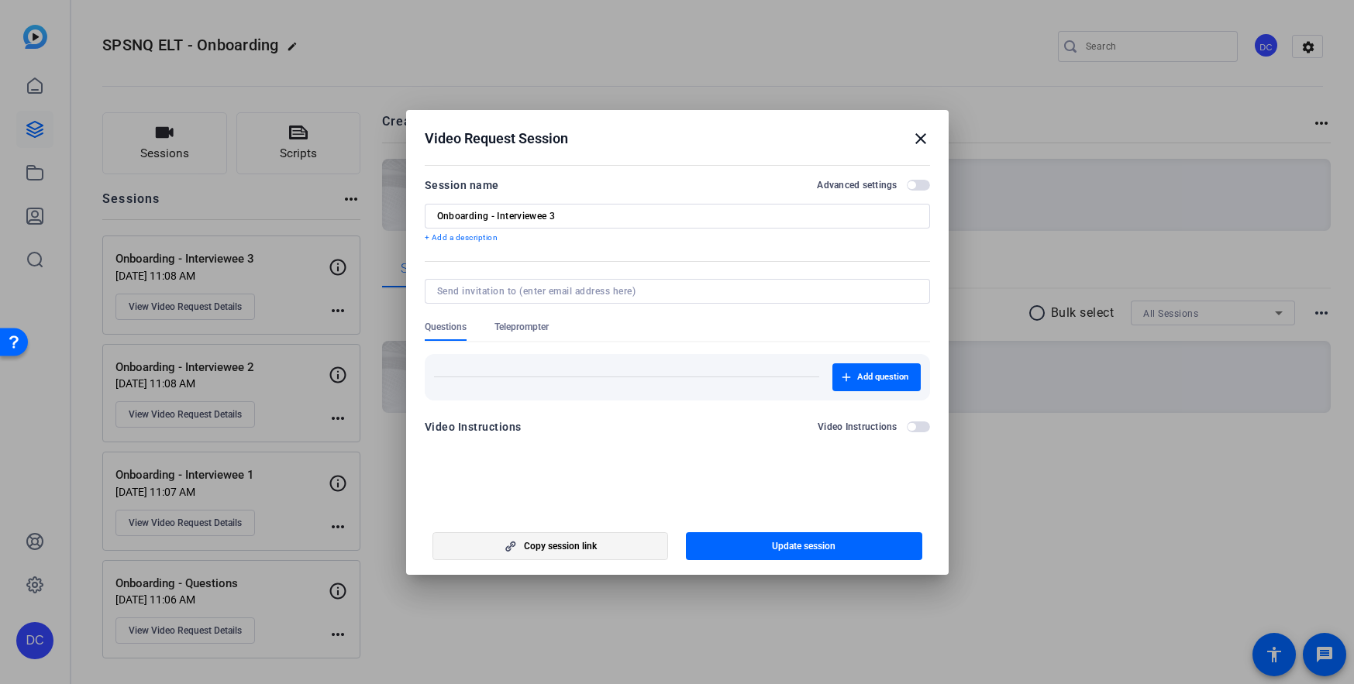
click at [559, 543] on span "Copy session link" at bounding box center [560, 546] width 73 height 12
click at [1282, 501] on div at bounding box center [677, 342] width 1354 height 684
